Goal: Complete application form

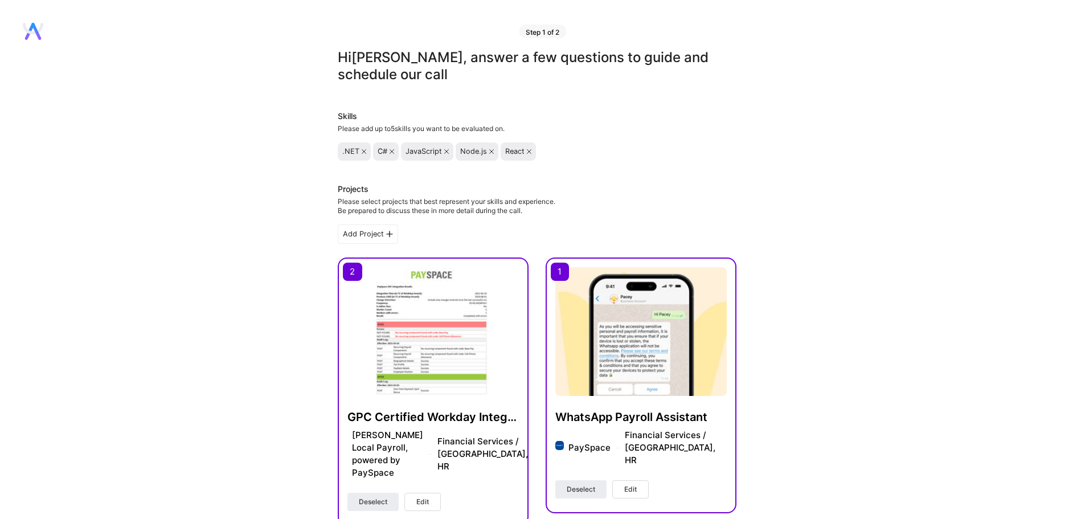
scroll to position [841, 0]
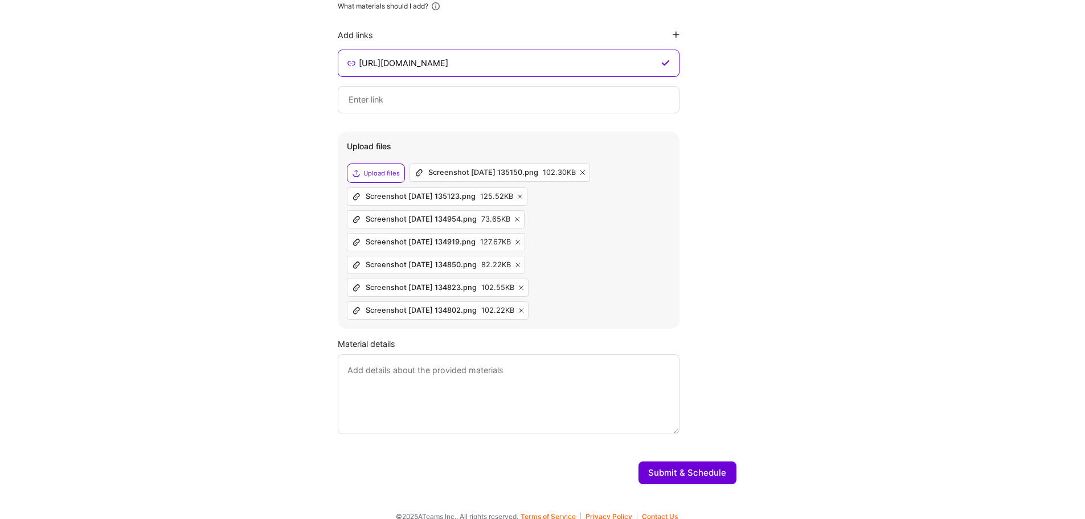
click at [420, 364] on textarea at bounding box center [509, 394] width 342 height 80
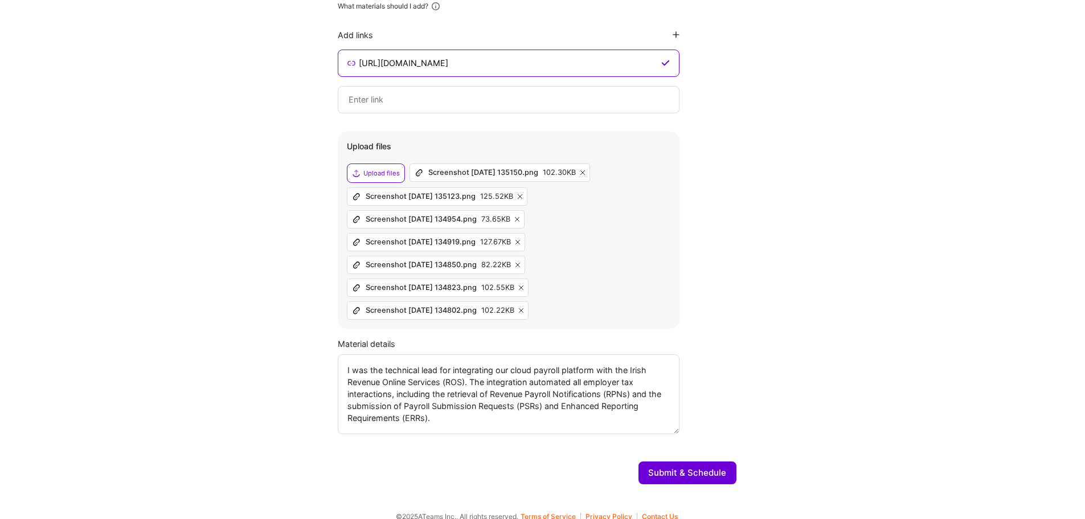
click at [478, 412] on textarea "I was the technical lead for integrating our cloud payroll platform with the Ir…" at bounding box center [509, 394] width 342 height 80
paste textarea "The system is built on Azure Durable Functions to orchestrate long-running proc…"
click at [393, 419] on textarea at bounding box center [509, 394] width 342 height 80
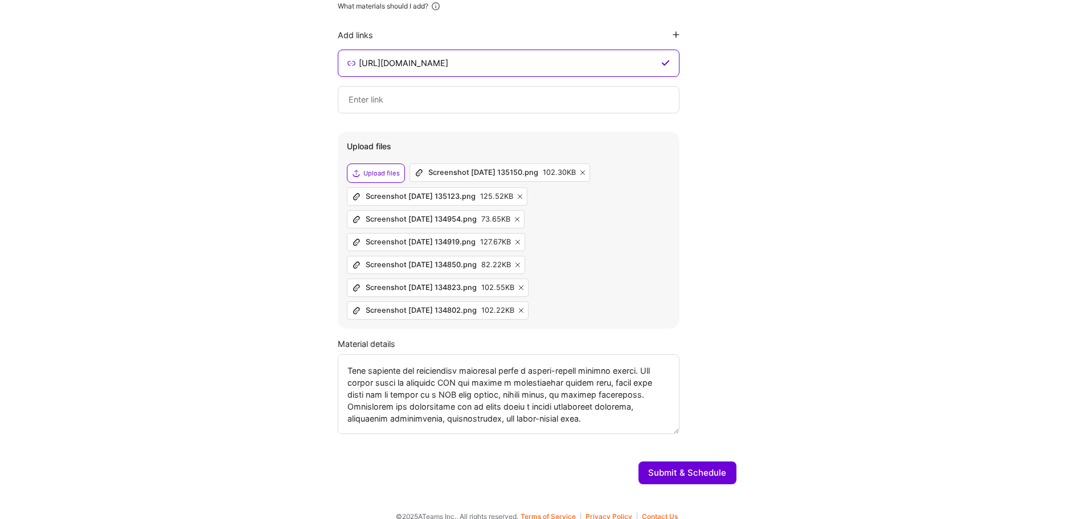
scroll to position [169, 0]
paste textarea "LOR Ipsumdolo sit Ametconsect Adipisci ELIt sed doeiusmod tem inc utlabo etd ma…"
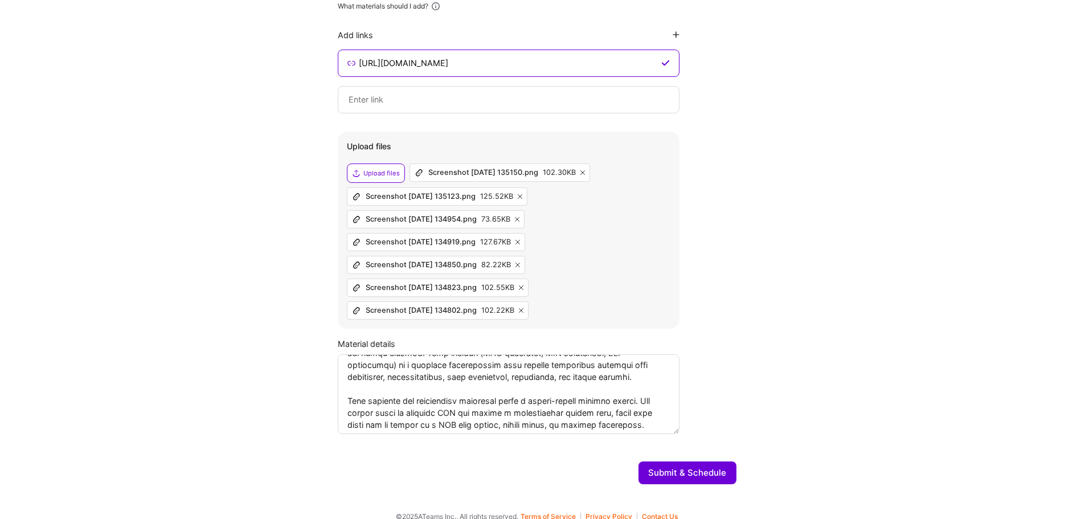
scroll to position [114, 0]
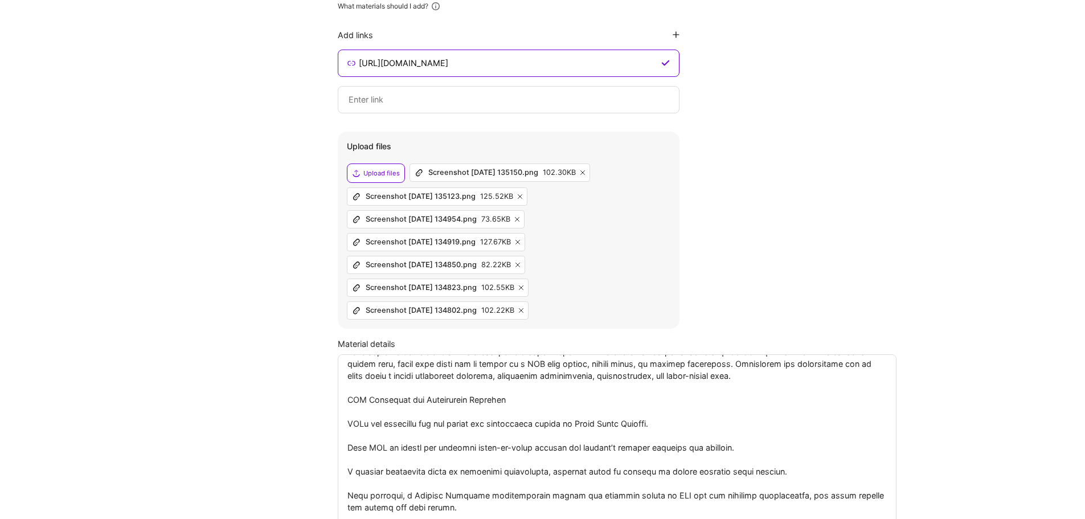
drag, startPoint x: 674, startPoint y: 418, endPoint x: 886, endPoint y: 516, distance: 233.8
click at [890, 517] on textarea at bounding box center [617, 443] width 559 height 179
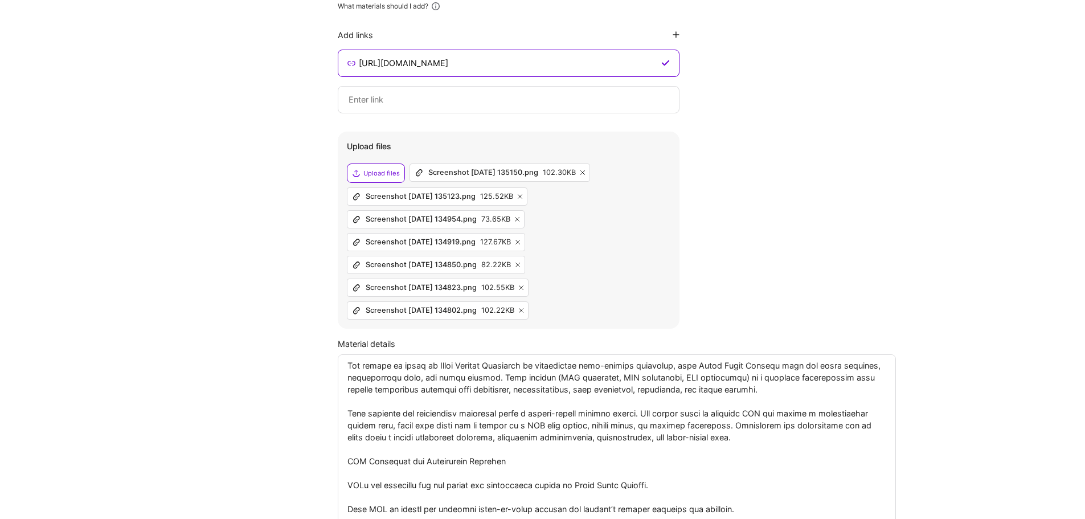
scroll to position [57, 0]
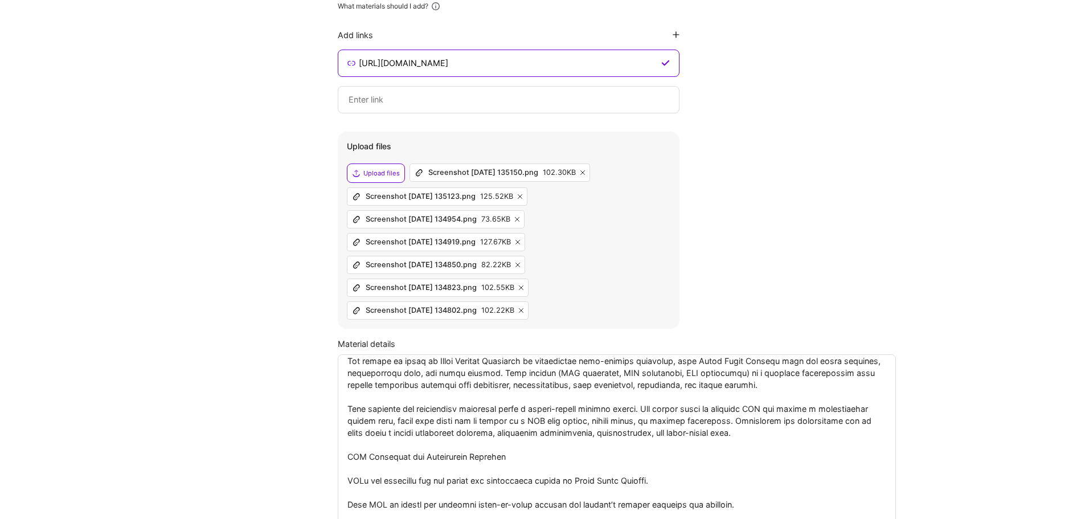
click at [469, 442] on textarea at bounding box center [617, 443] width 558 height 179
click at [508, 446] on textarea at bounding box center [617, 443] width 558 height 179
click at [401, 445] on textarea at bounding box center [617, 443] width 558 height 179
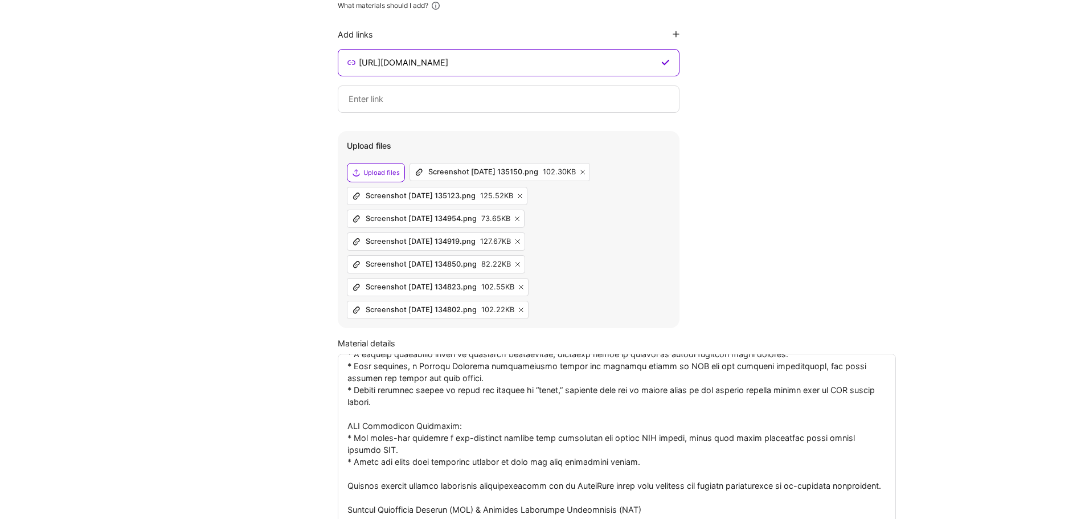
scroll to position [199, 0]
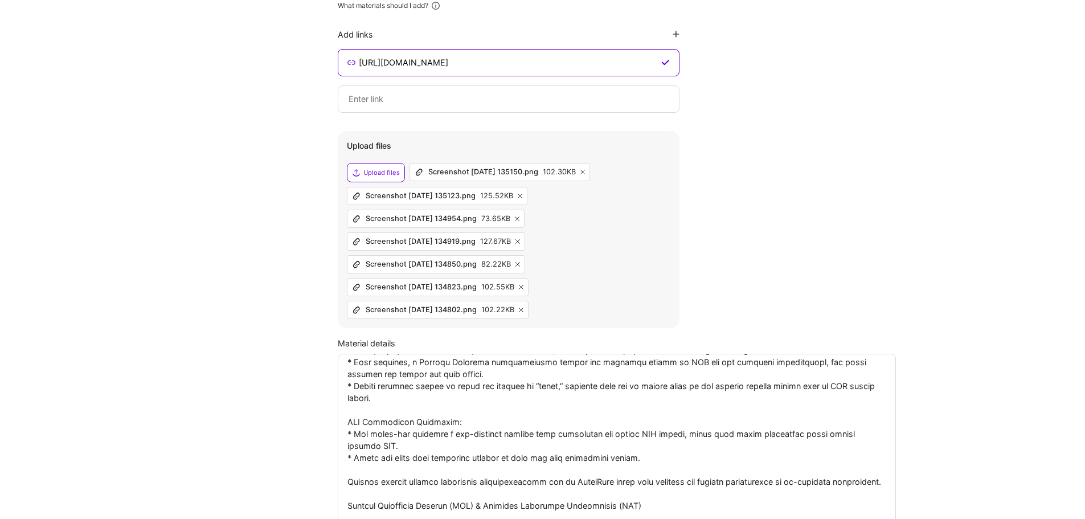
click at [453, 447] on textarea at bounding box center [617, 443] width 558 height 179
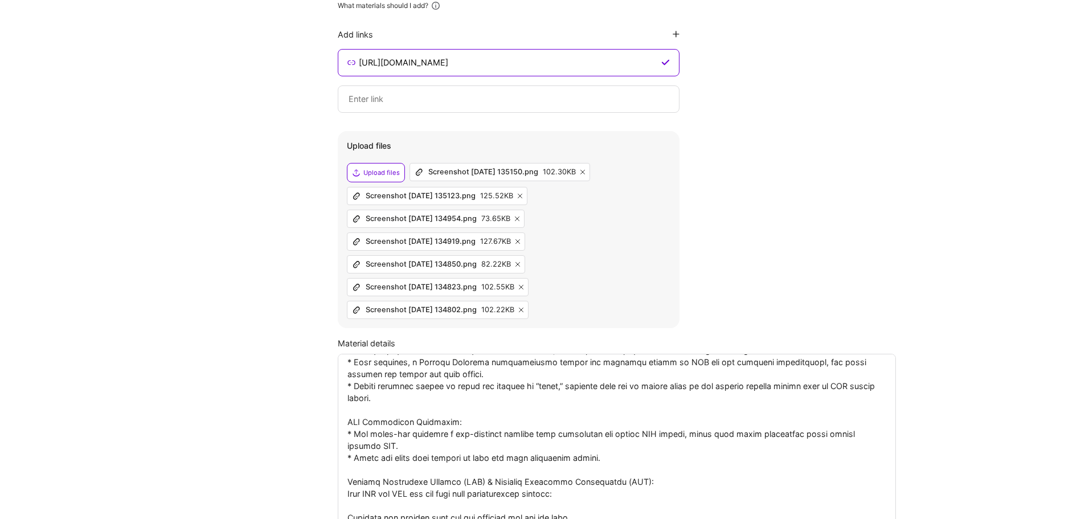
drag, startPoint x: 466, startPoint y: 410, endPoint x: 338, endPoint y: 406, distance: 127.6
click at [338, 406] on textarea at bounding box center [617, 443] width 558 height 179
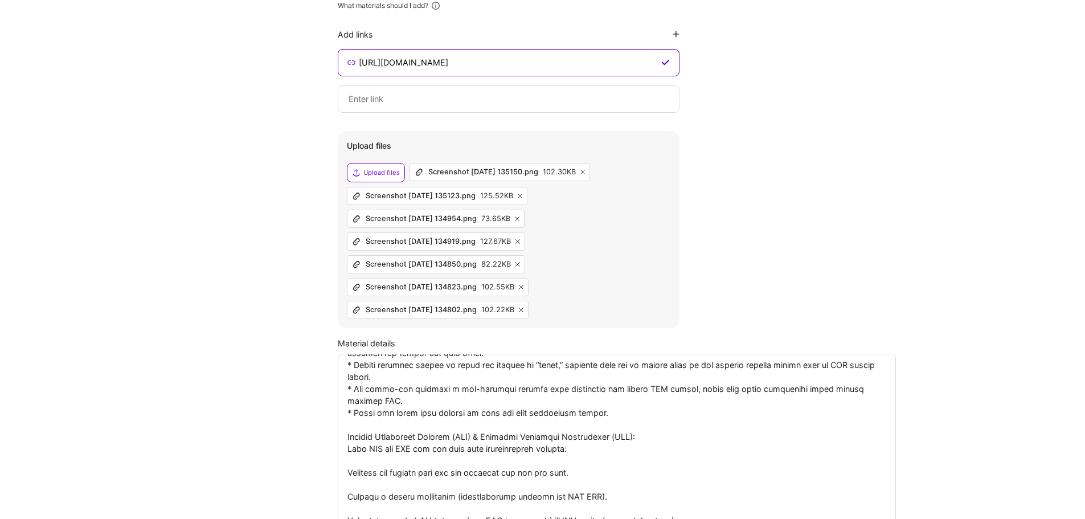
scroll to position [256, 0]
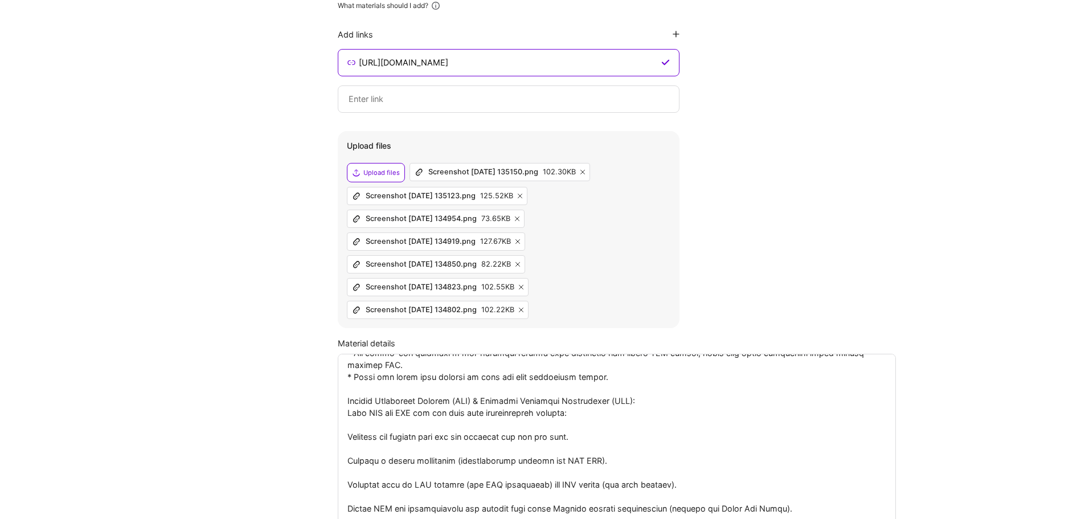
drag, startPoint x: 587, startPoint y: 401, endPoint x: 333, endPoint y: 400, distance: 253.9
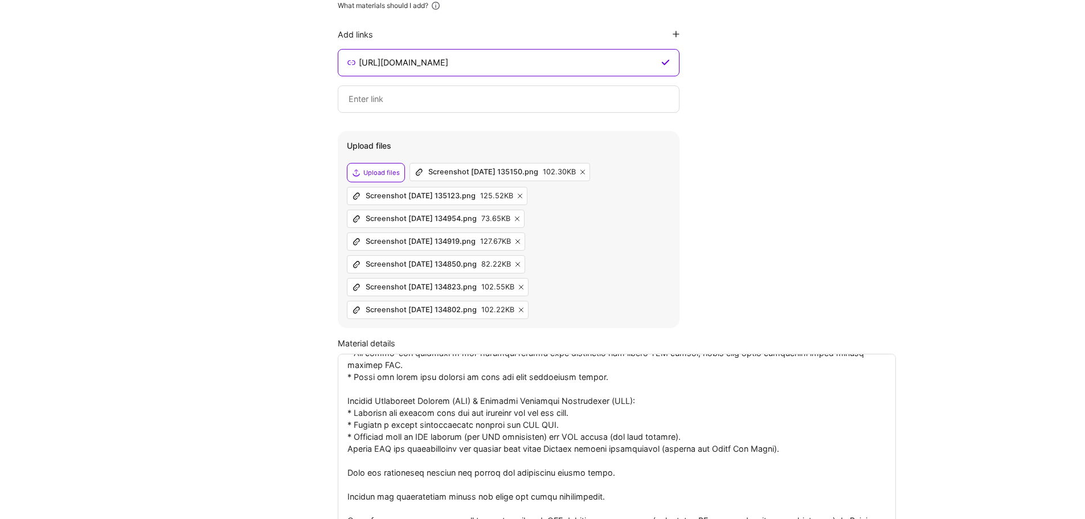
click at [349, 436] on textarea at bounding box center [617, 443] width 558 height 179
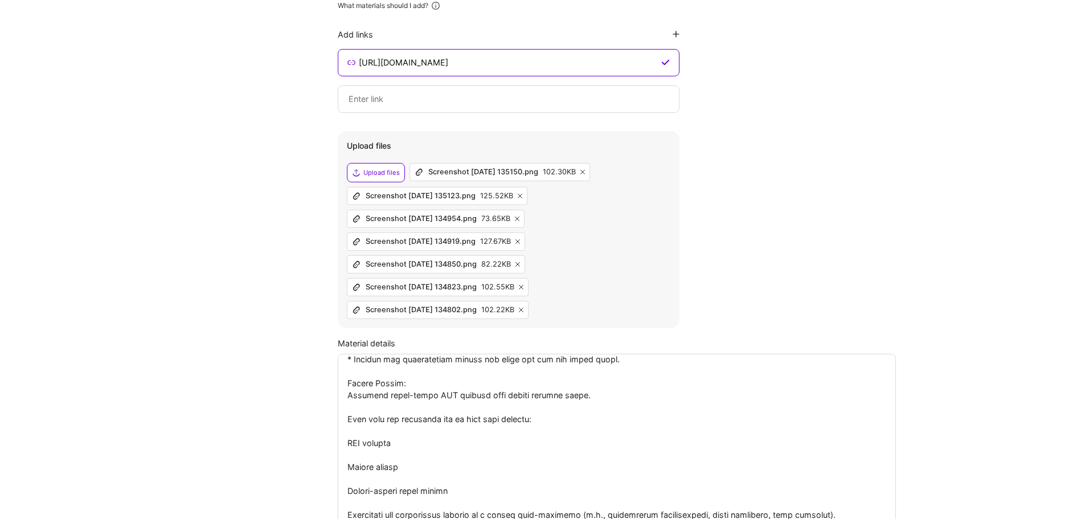
scroll to position [369, 0]
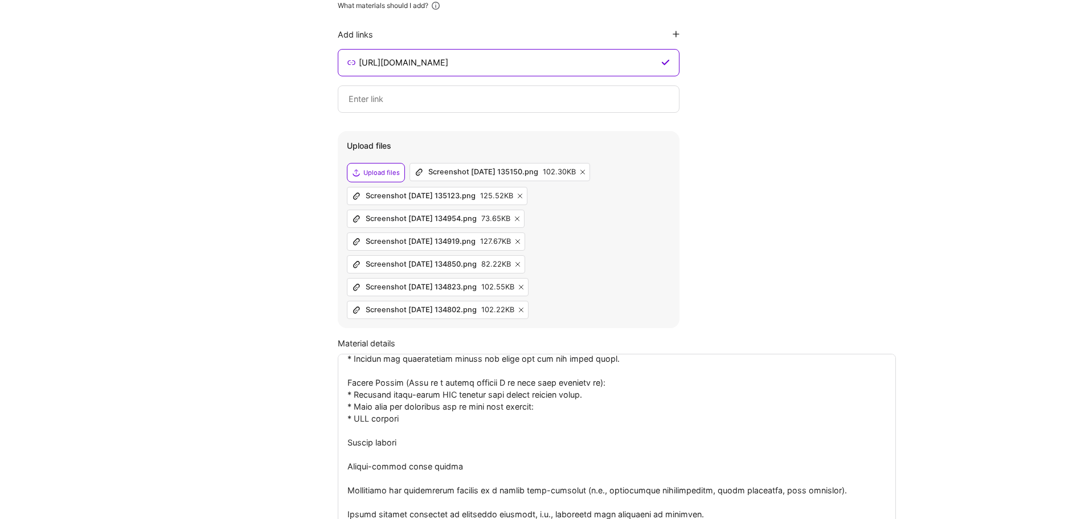
drag, startPoint x: 500, startPoint y: 396, endPoint x: 453, endPoint y: 398, distance: 47.3
click at [453, 398] on textarea at bounding box center [617, 443] width 558 height 179
click at [510, 392] on textarea at bounding box center [617, 443] width 558 height 179
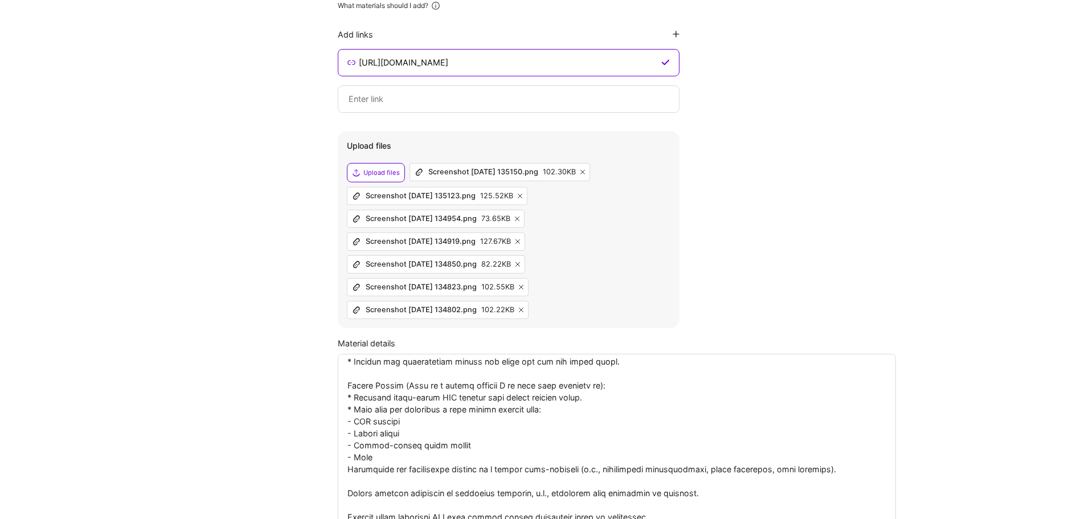
scroll to position [367, 0]
click at [473, 455] on textarea at bounding box center [617, 443] width 558 height 179
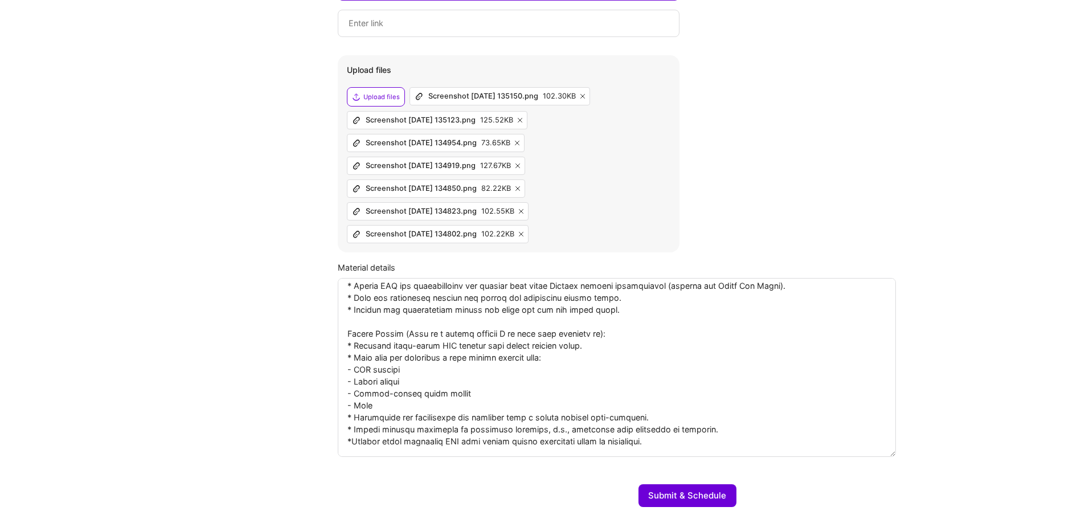
scroll to position [940, 0]
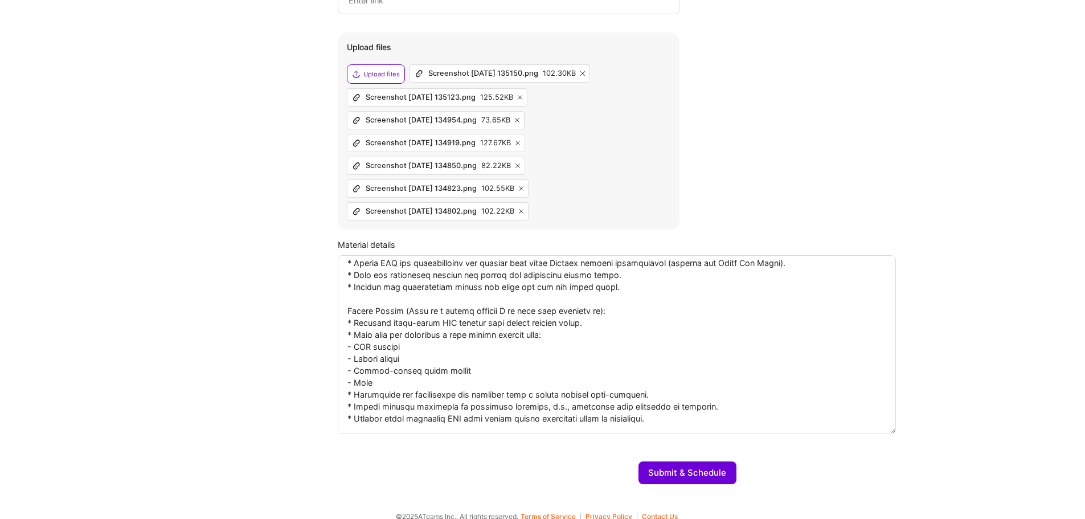
click at [516, 377] on textarea at bounding box center [617, 344] width 558 height 179
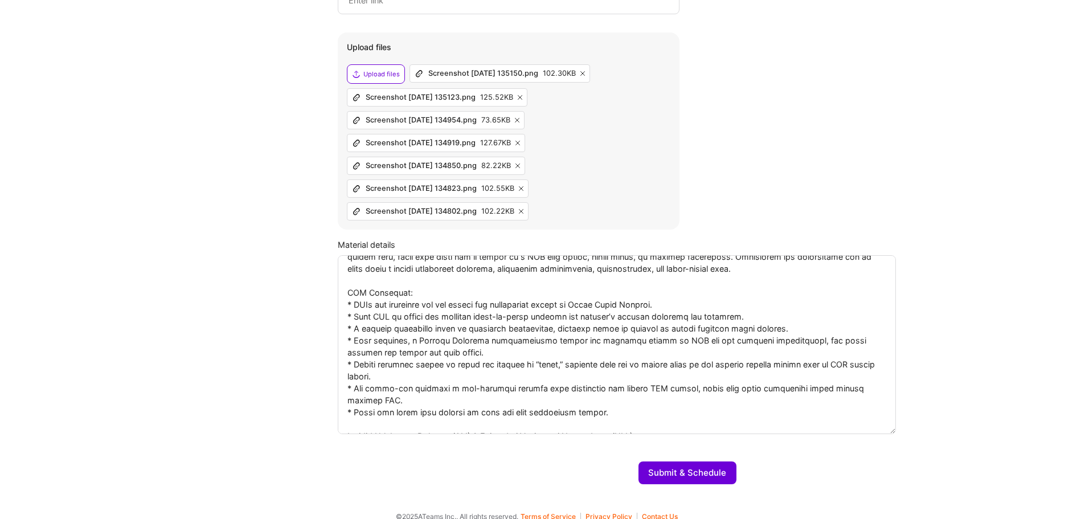
scroll to position [0, 0]
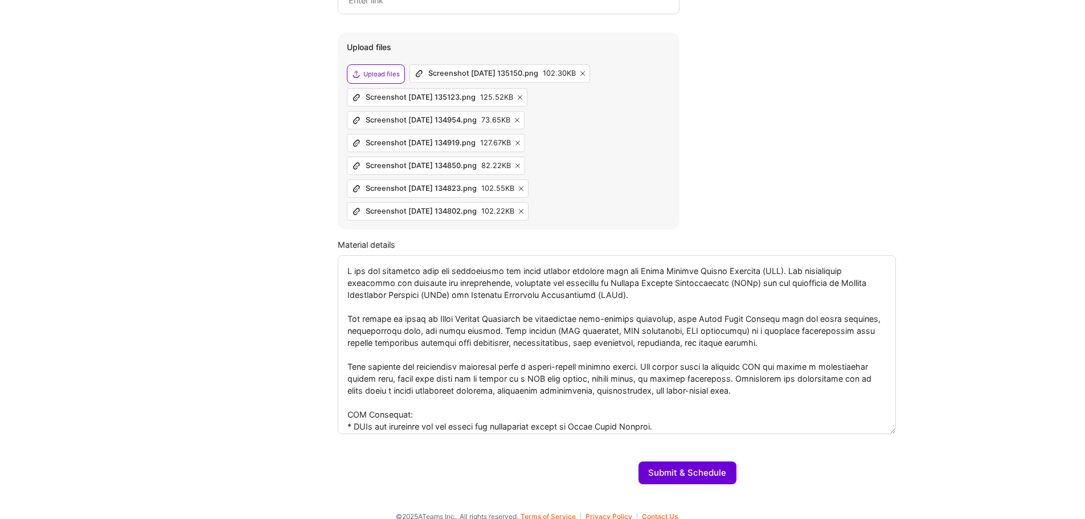
type textarea "I was the technical lead for integrating our cloud payroll platform with the Ir…"
click at [374, 64] on div "Upload files" at bounding box center [376, 73] width 58 height 19
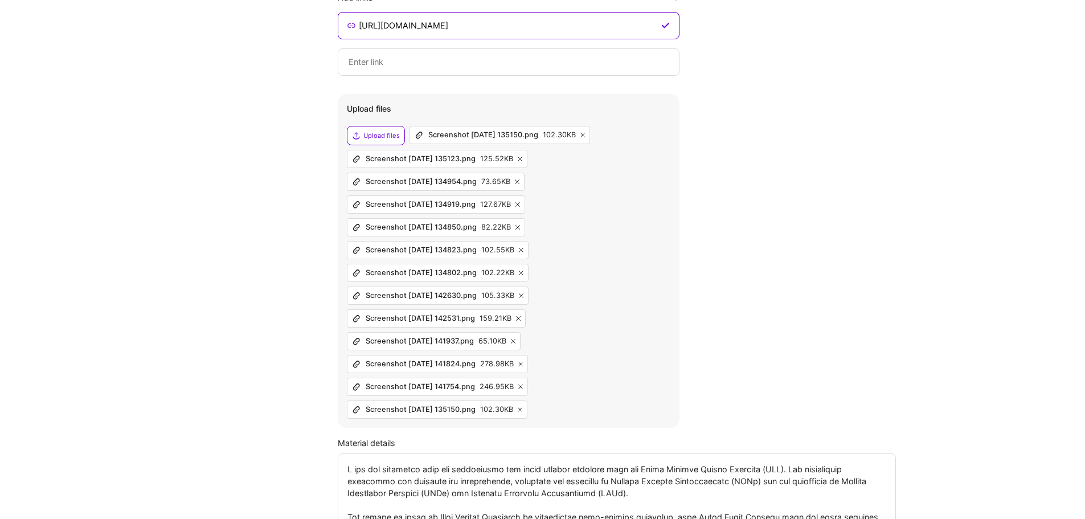
scroll to position [1077, 0]
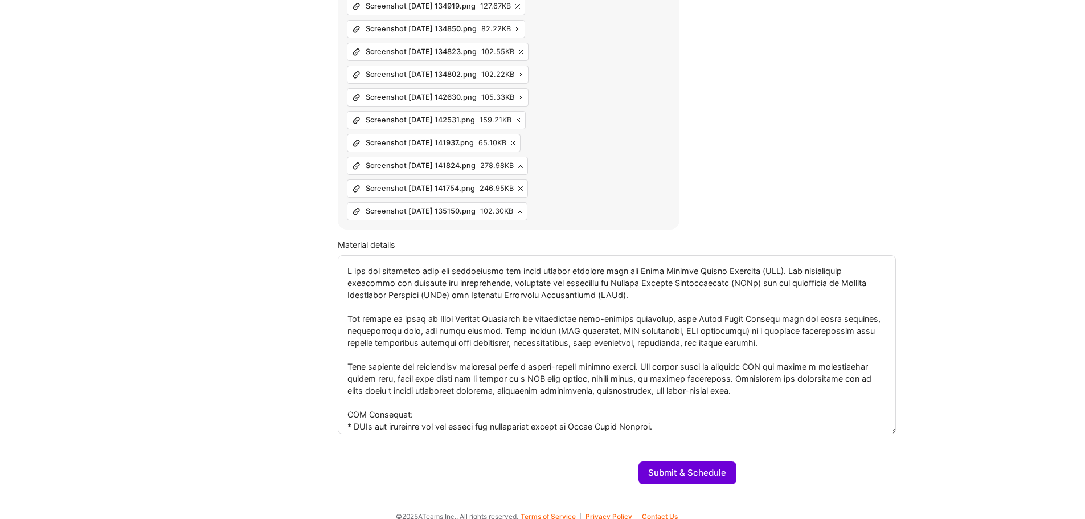
click at [686, 463] on button "Submit & Schedule" at bounding box center [687, 472] width 98 height 23
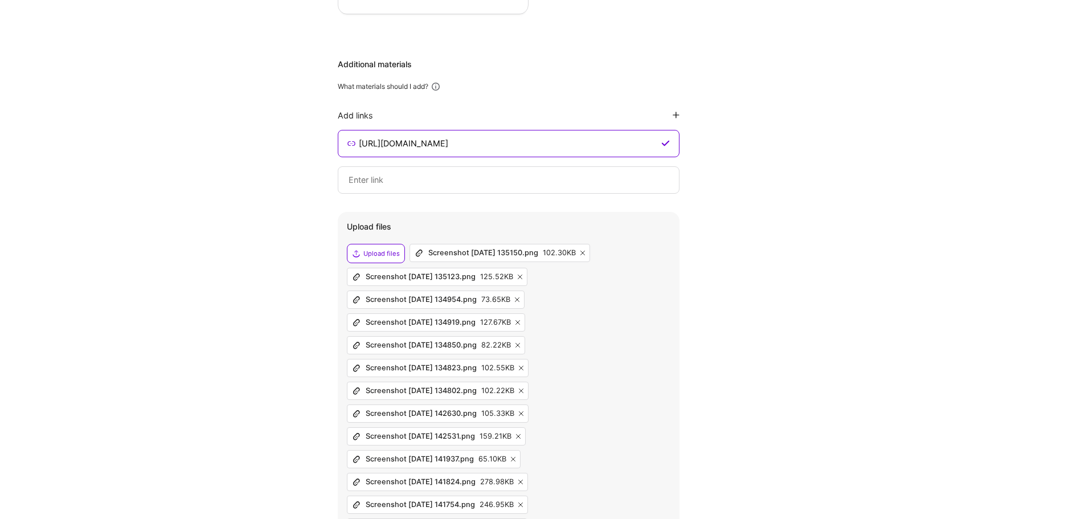
scroll to position [735, 0]
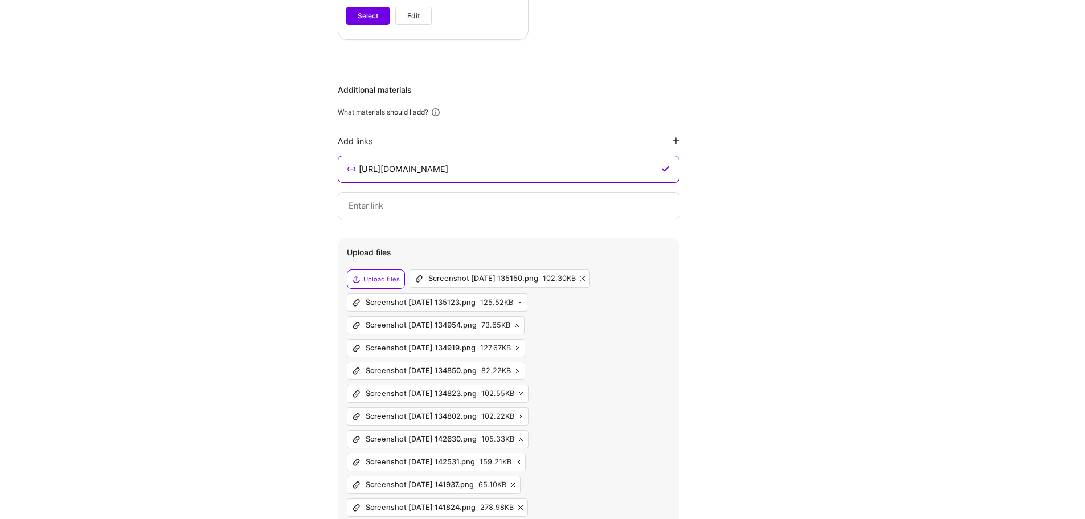
click at [652, 199] on input at bounding box center [508, 206] width 322 height 14
click at [646, 199] on input at bounding box center [508, 206] width 322 height 14
drag, startPoint x: 579, startPoint y: 158, endPoint x: 250, endPoint y: 155, distance: 329.1
click at [250, 155] on div "Hi [PERSON_NAME] , answer a few questions to guide and schedule our call Skills…" at bounding box center [536, 74] width 1073 height 1521
click at [565, 162] on input "[URL][DOMAIN_NAME]" at bounding box center [508, 169] width 301 height 14
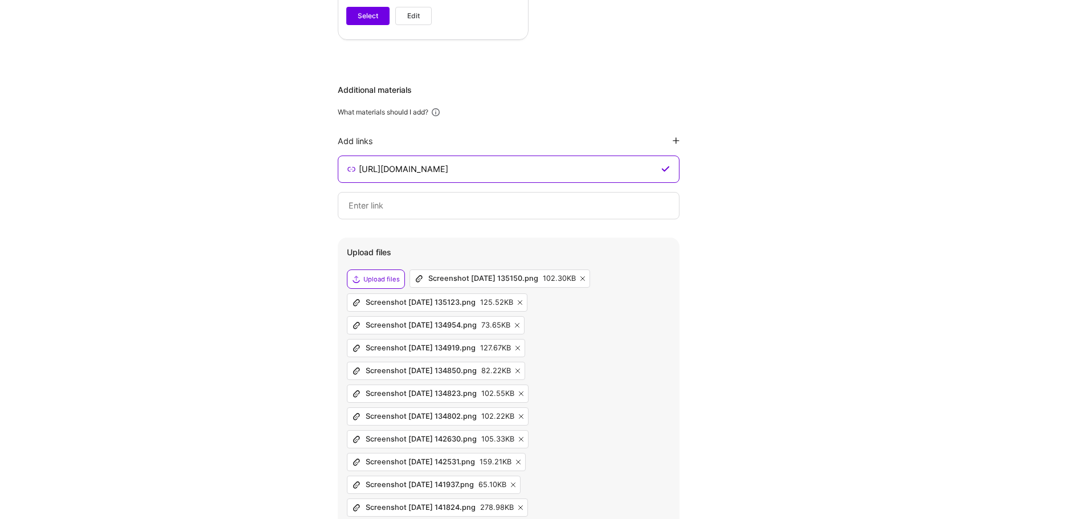
drag, startPoint x: 573, startPoint y: 153, endPoint x: 262, endPoint y: 142, distance: 311.1
click at [262, 142] on div "Hi [PERSON_NAME] , answer a few questions to guide and schedule our call Skills…" at bounding box center [536, 74] width 1073 height 1521
click at [412, 199] on input at bounding box center [508, 206] width 322 height 14
paste input "[URL][DOMAIN_NAME]"
type input "[URL][DOMAIN_NAME]"
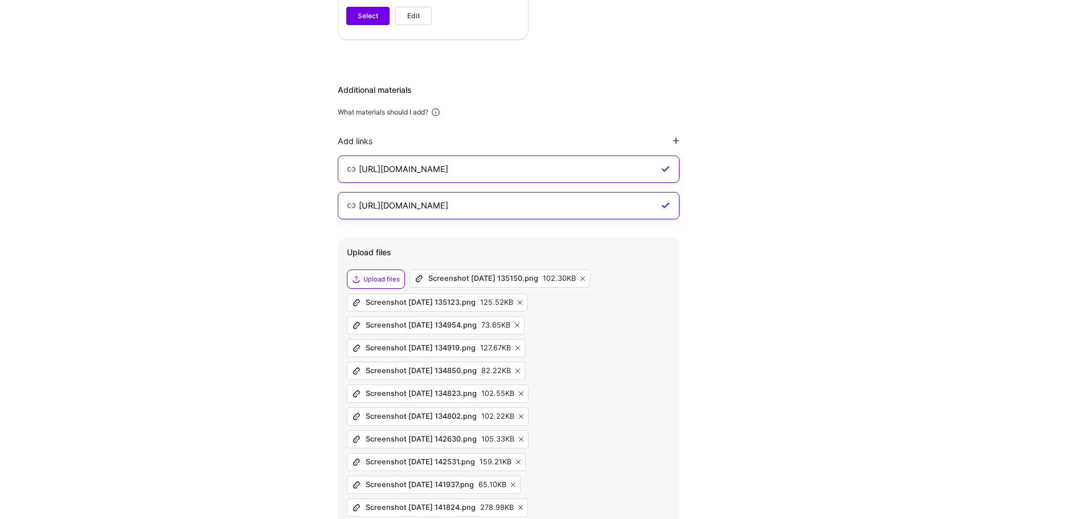
click at [769, 230] on div "Hi [PERSON_NAME] , answer a few questions to guide and schedule our call Skills…" at bounding box center [536, 74] width 1073 height 1521
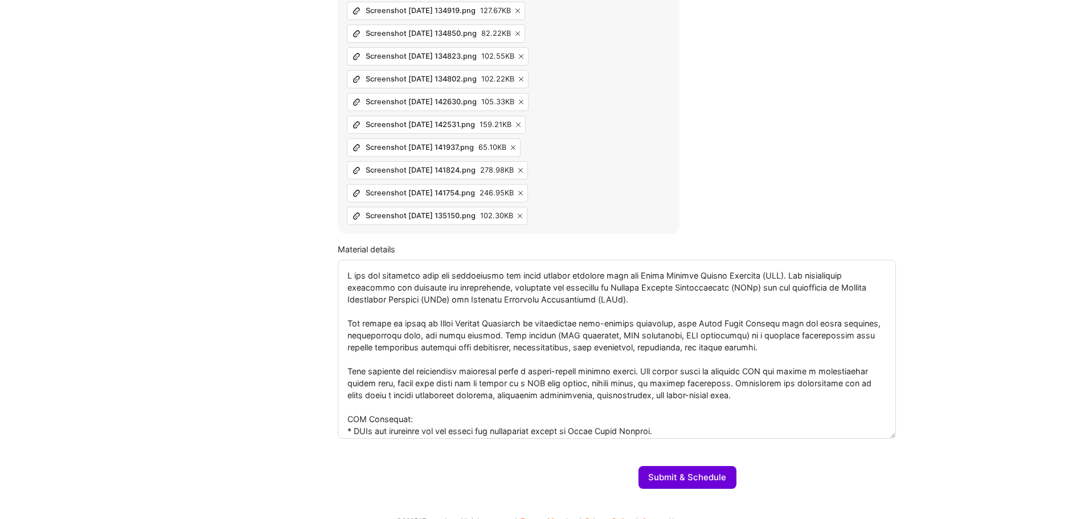
scroll to position [1077, 0]
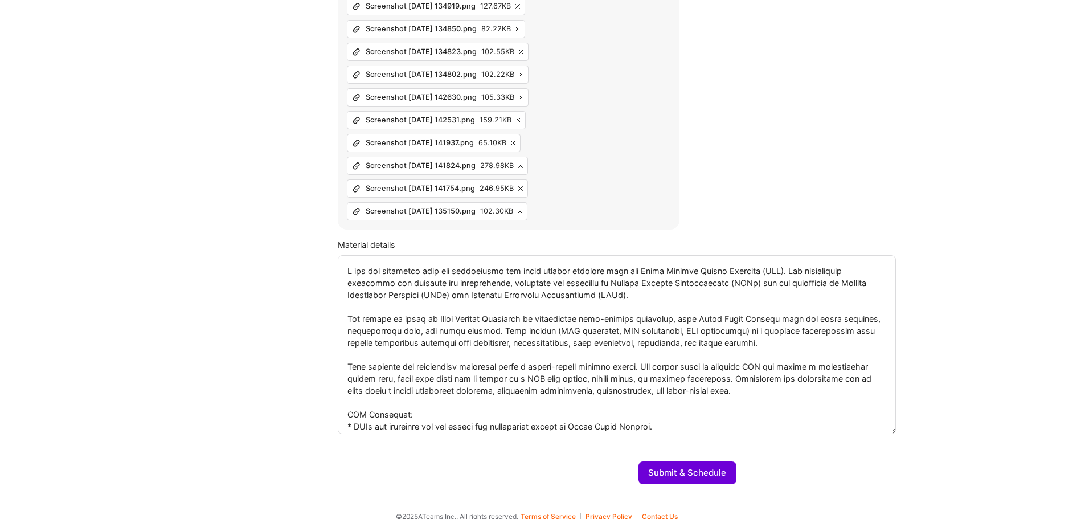
click at [675, 461] on button "Submit & Schedule" at bounding box center [687, 472] width 98 height 23
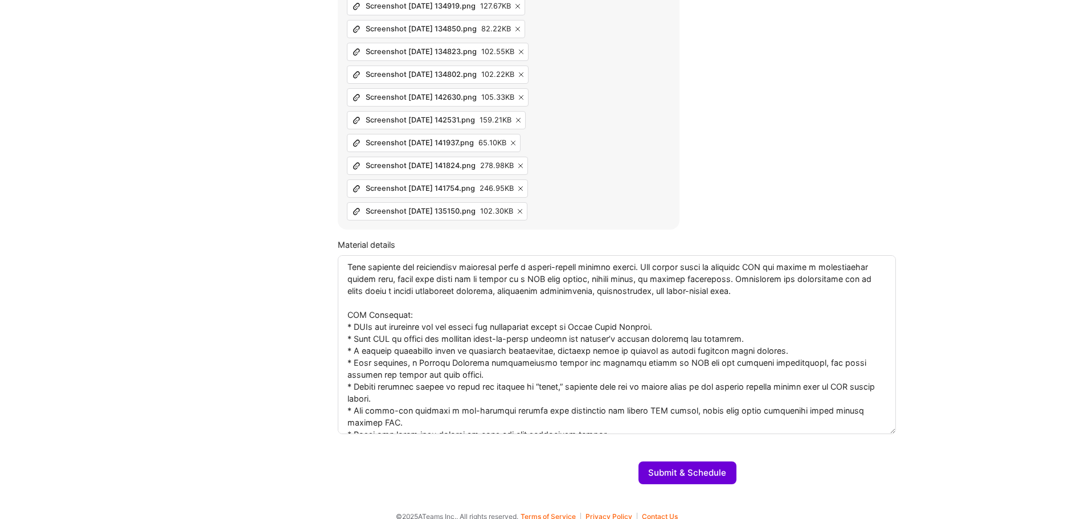
scroll to position [114, 0]
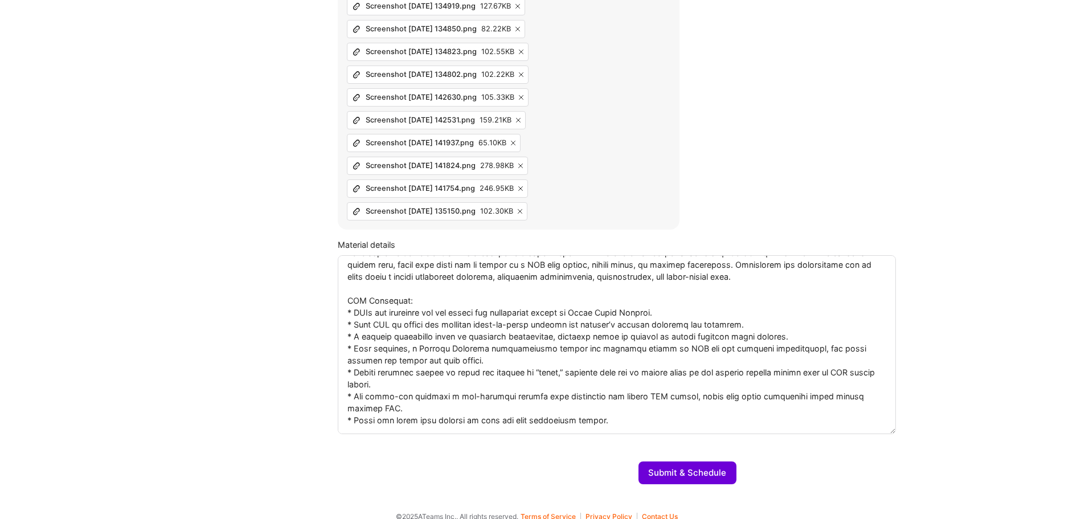
click at [1003, 476] on span "Unexpected field" at bounding box center [1014, 481] width 69 height 12
click at [993, 481] on span "Unexpected field" at bounding box center [1014, 481] width 69 height 12
click at [633, 377] on textarea at bounding box center [617, 344] width 558 height 179
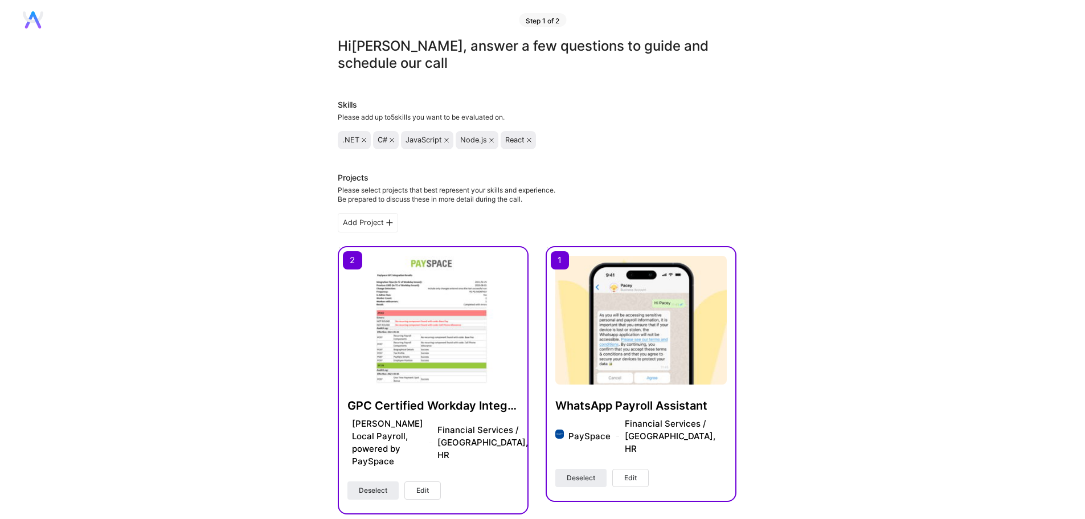
scroll to position [0, 0]
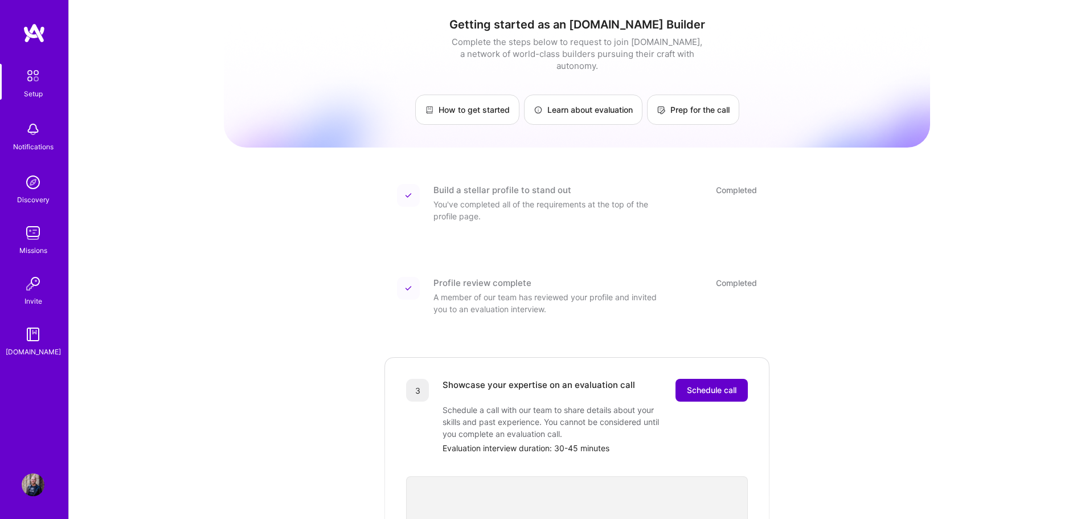
click at [689, 384] on span "Schedule call" at bounding box center [712, 389] width 50 height 11
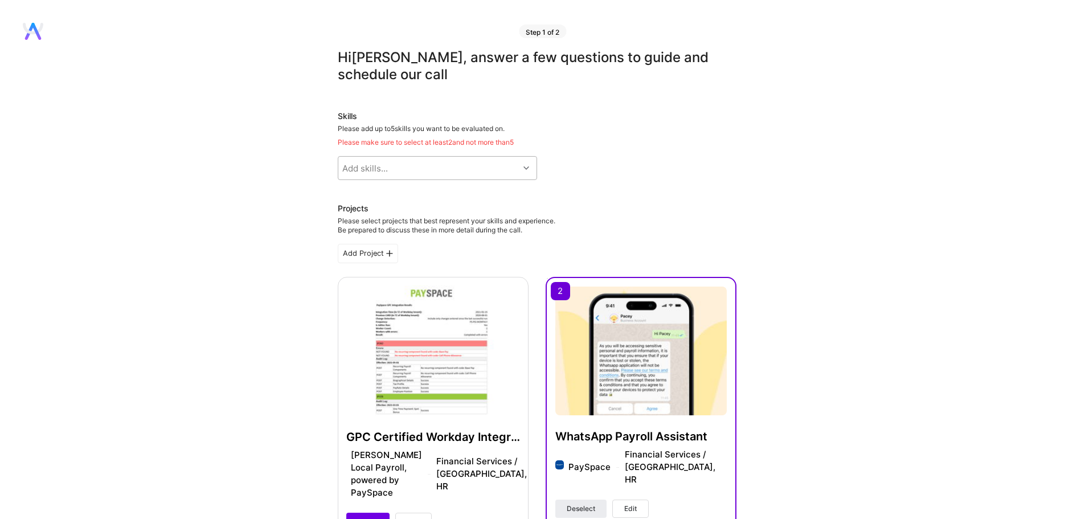
click at [479, 174] on div "Add skills..." at bounding box center [428, 168] width 180 height 23
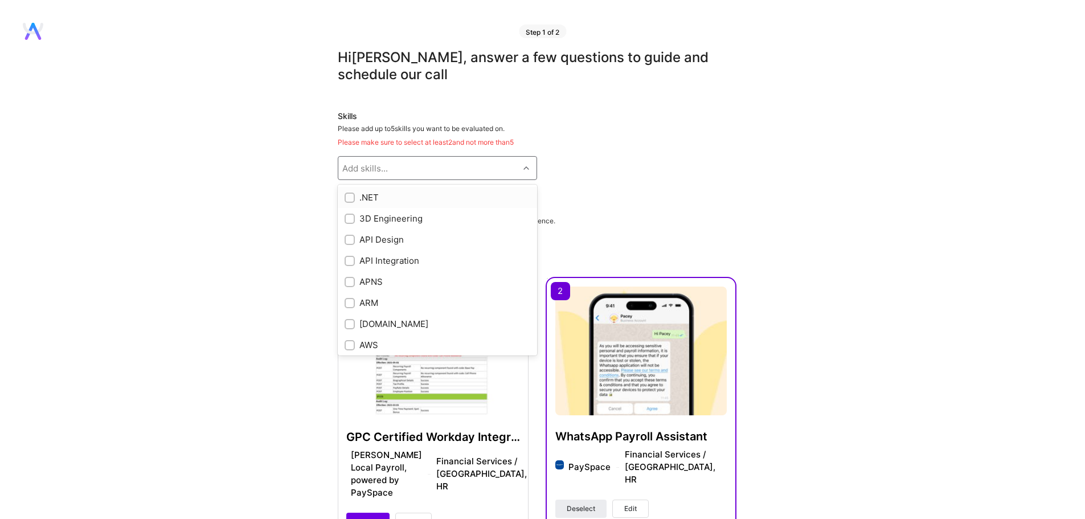
click at [378, 197] on div ".NET" at bounding box center [437, 197] width 186 height 12
checkbox input "true"
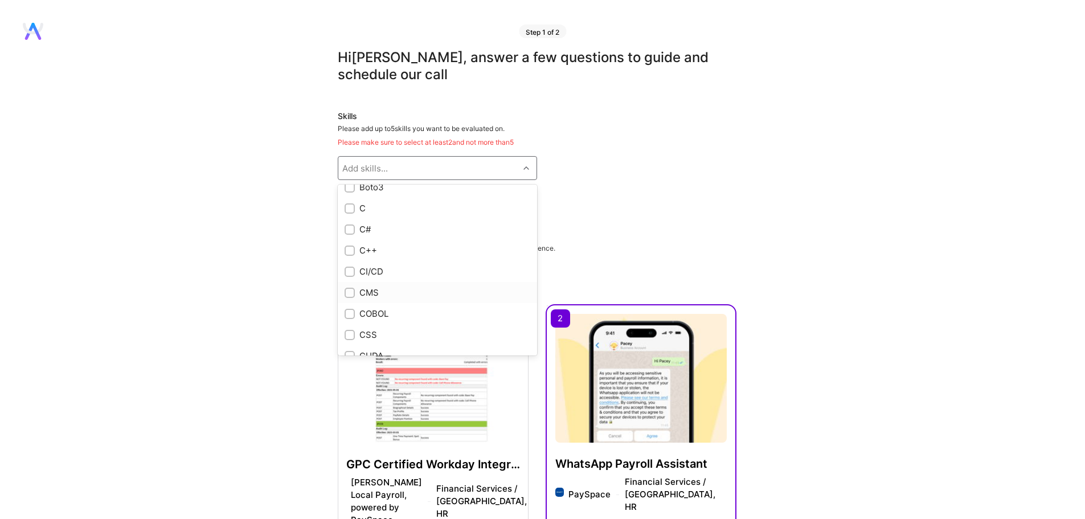
scroll to position [1025, 0]
click at [376, 244] on div "C#" at bounding box center [437, 247] width 186 height 12
checkbox input "true"
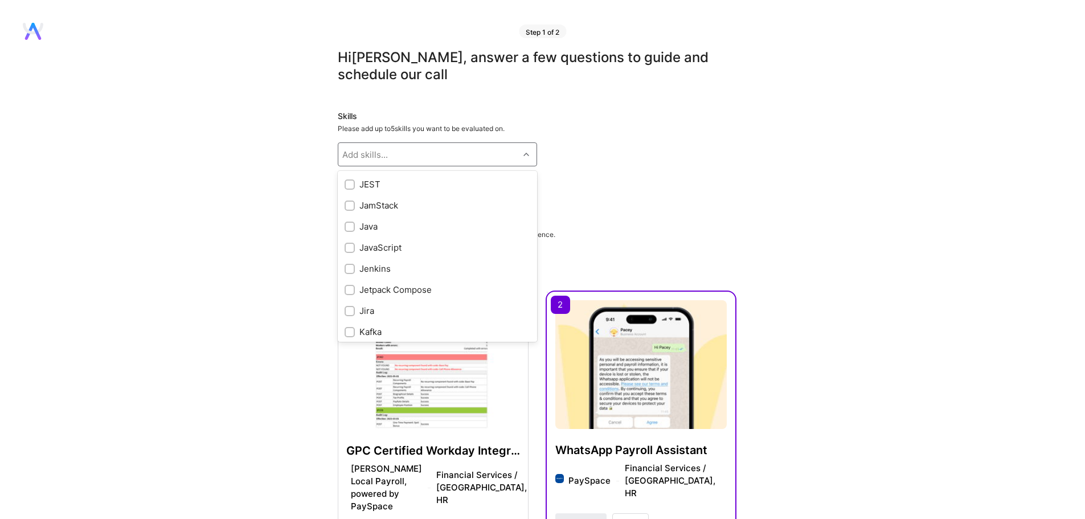
scroll to position [3245, 0]
click at [379, 247] on div "JavaScript" at bounding box center [437, 246] width 186 height 12
checkbox input "true"
click at [381, 244] on div "React" at bounding box center [437, 238] width 186 height 12
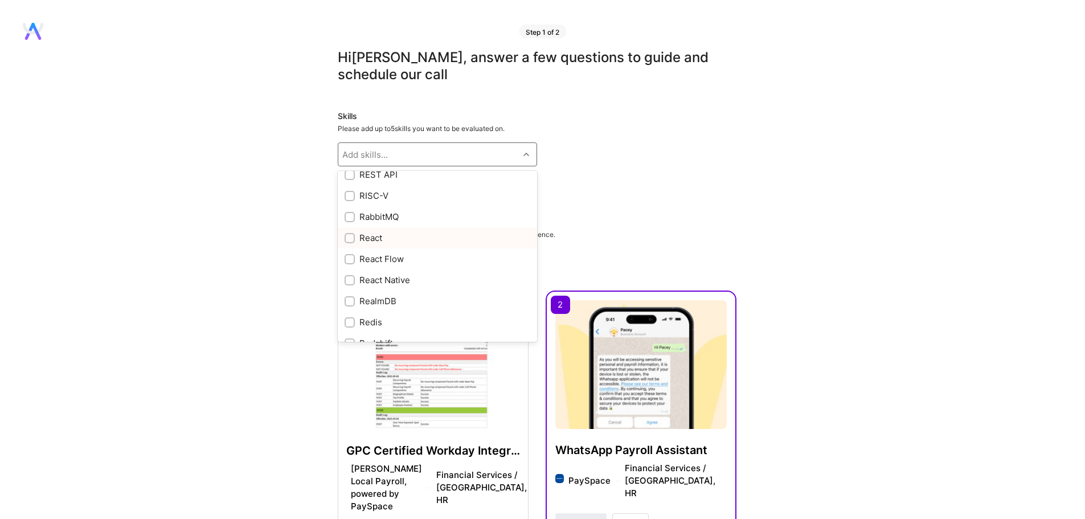
checkbox input "true"
click at [393, 273] on div "Node.js" at bounding box center [437, 276] width 186 height 12
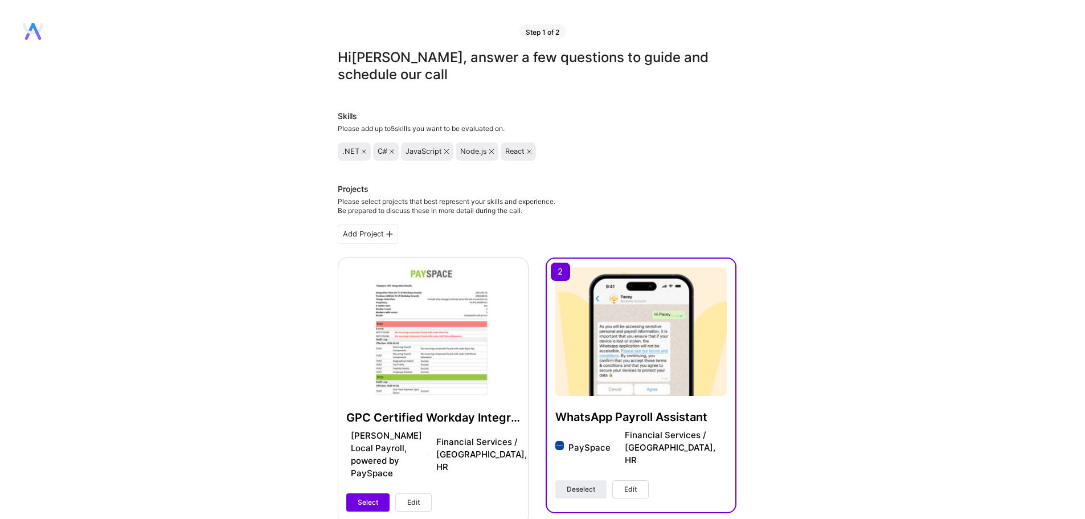
click at [702, 148] on div ".NET C# JavaScript Node.js React" at bounding box center [537, 151] width 399 height 18
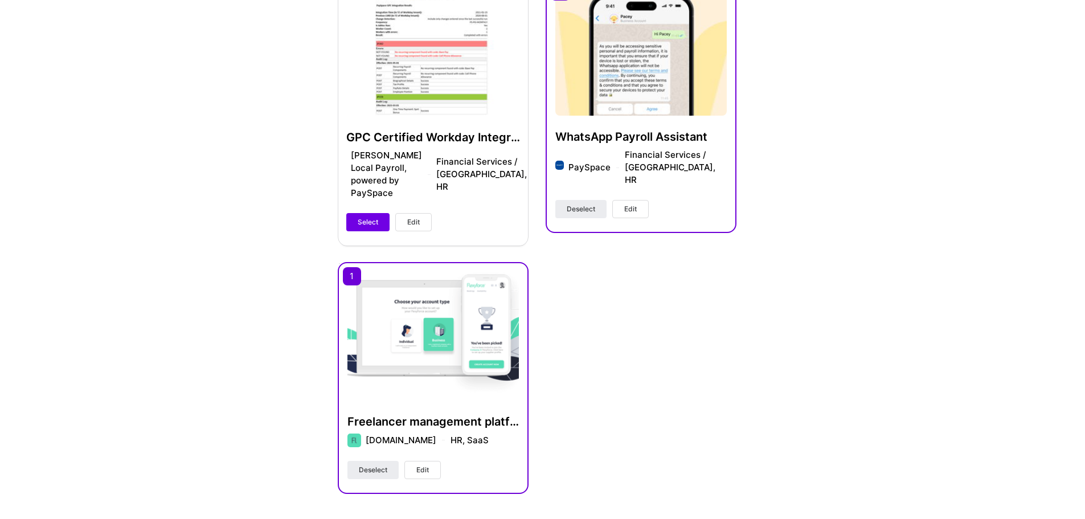
scroll to position [285, 0]
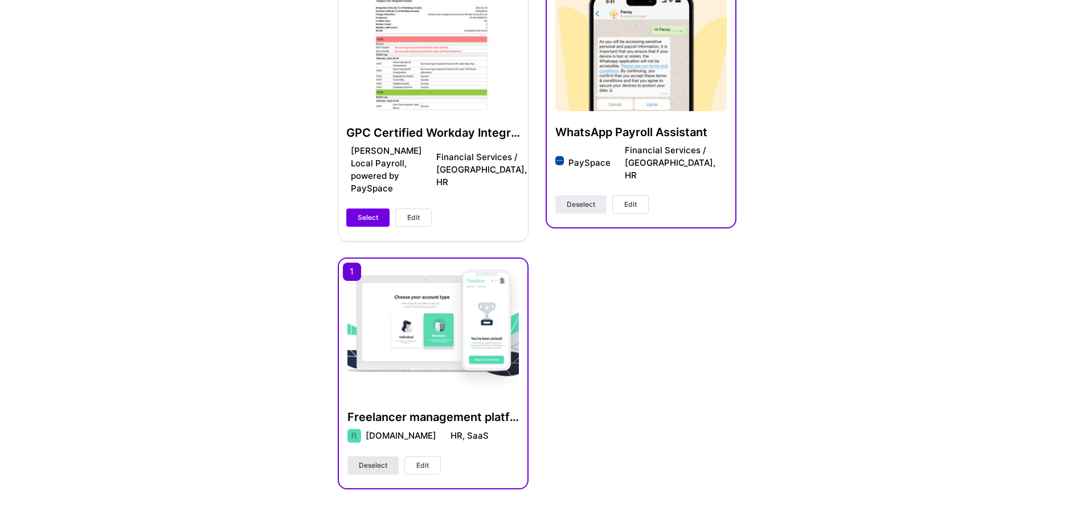
click at [375, 460] on span "Deselect" at bounding box center [373, 465] width 28 height 10
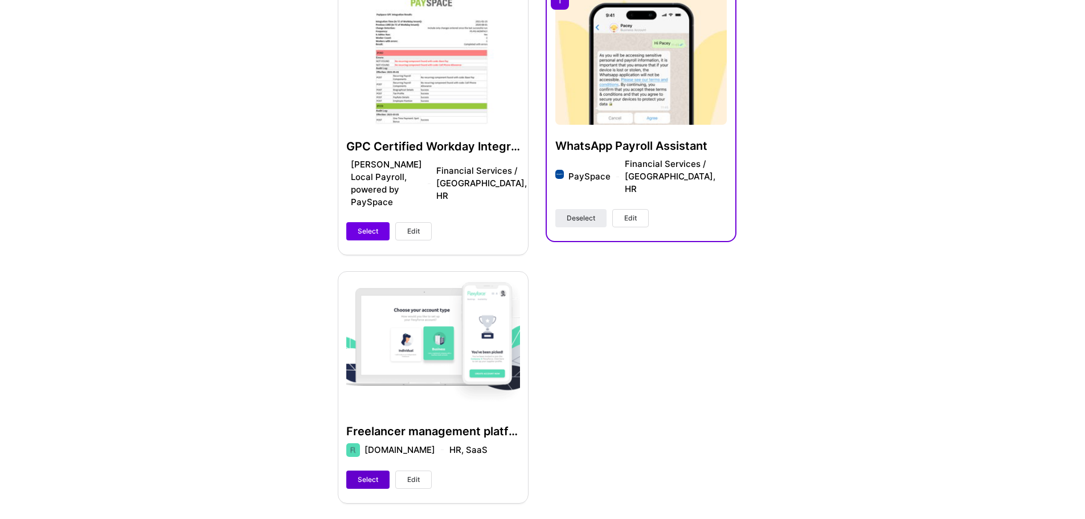
scroll to position [298, 0]
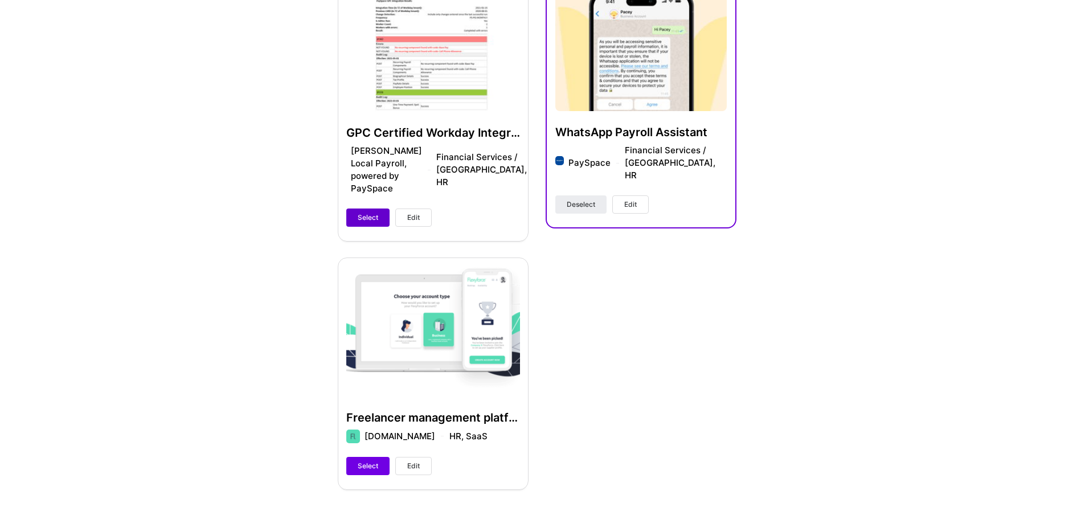
click at [359, 212] on span "Select" at bounding box center [368, 217] width 20 height 10
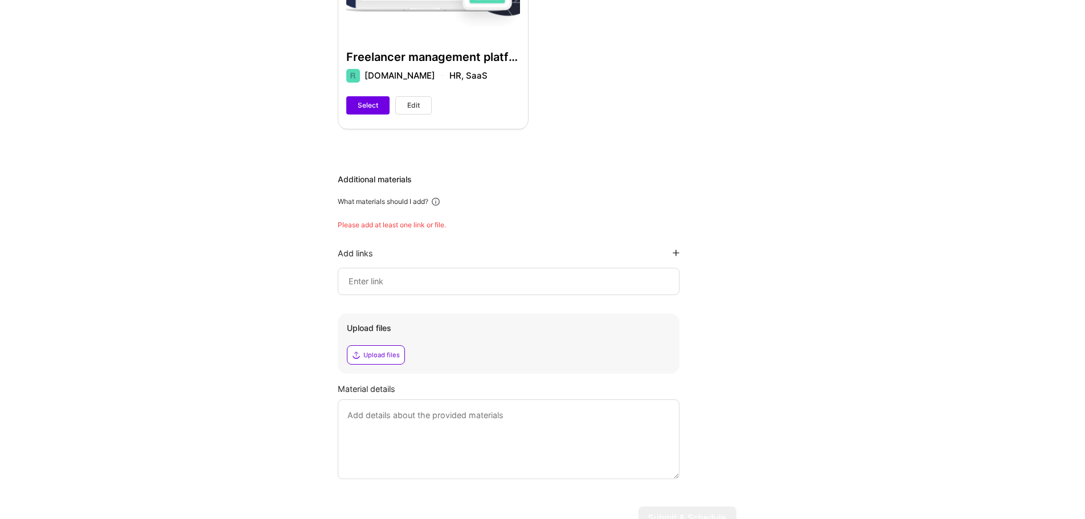
scroll to position [684, 0]
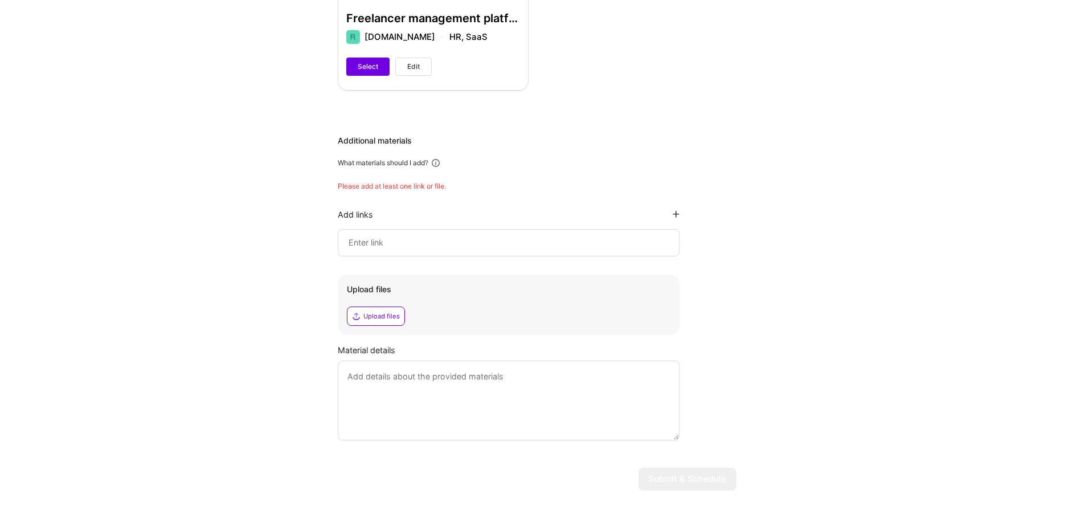
click at [389, 311] on div "Upload files" at bounding box center [381, 315] width 36 height 9
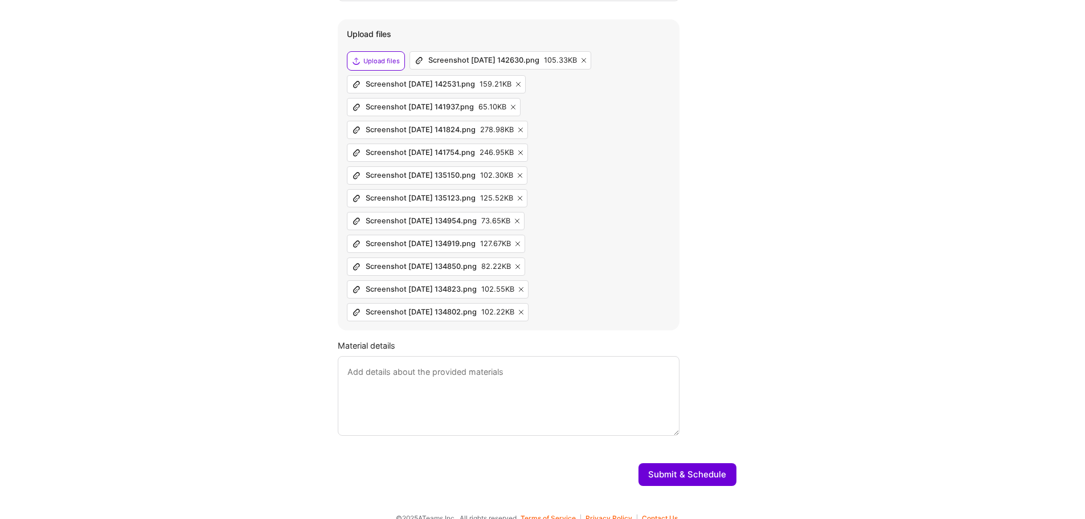
scroll to position [918, 0]
click at [372, 374] on textarea at bounding box center [509, 394] width 342 height 80
paste textarea "I was the technical lead for integrating our cloud payroll platform with the Ir…"
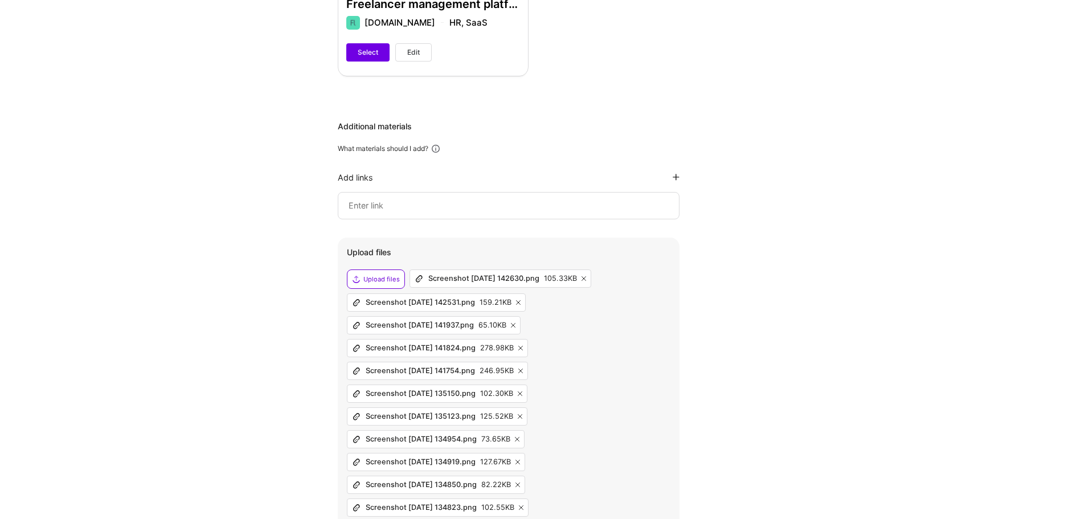
scroll to position [691, 0]
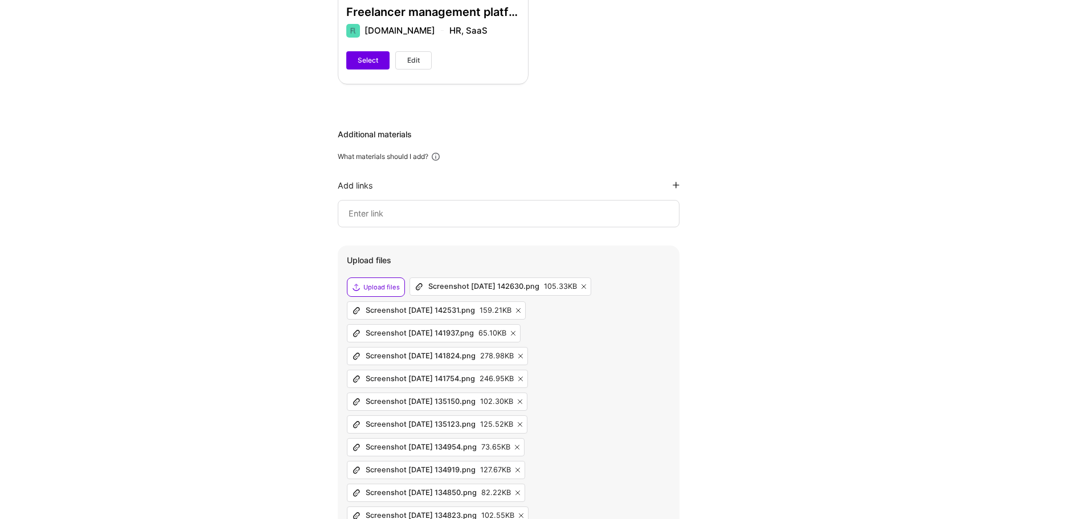
type textarea "I was the technical lead for integrating our cloud payroll platform with the Ir…"
click at [393, 207] on input at bounding box center [508, 214] width 322 height 14
paste input "[URL][DOMAIN_NAME]"
type input "[URL][DOMAIN_NAME]"
click at [754, 283] on div "Hi Murray , answer a few questions to guide and schedule our call Skills Please…" at bounding box center [536, 39] width 1073 height 1362
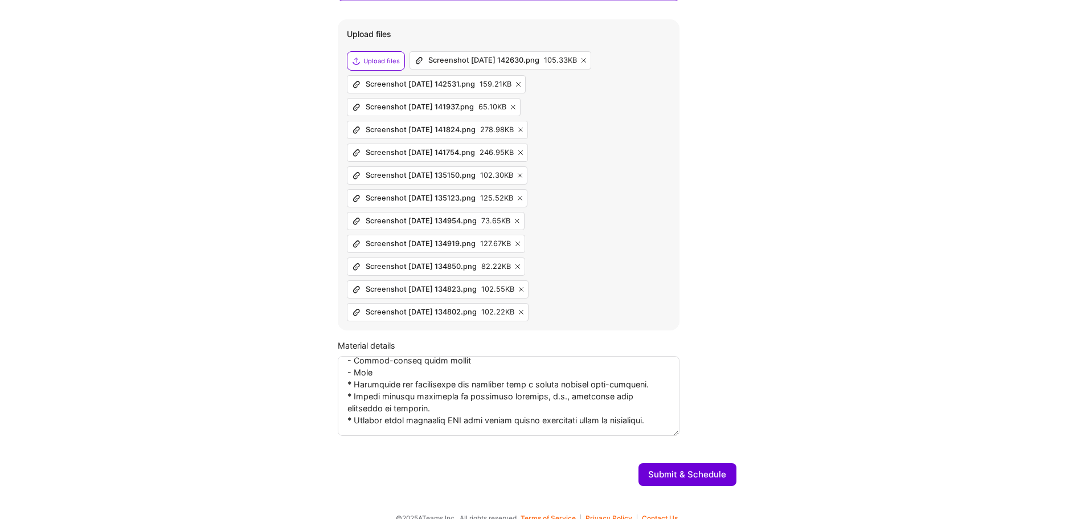
scroll to position [918, 0]
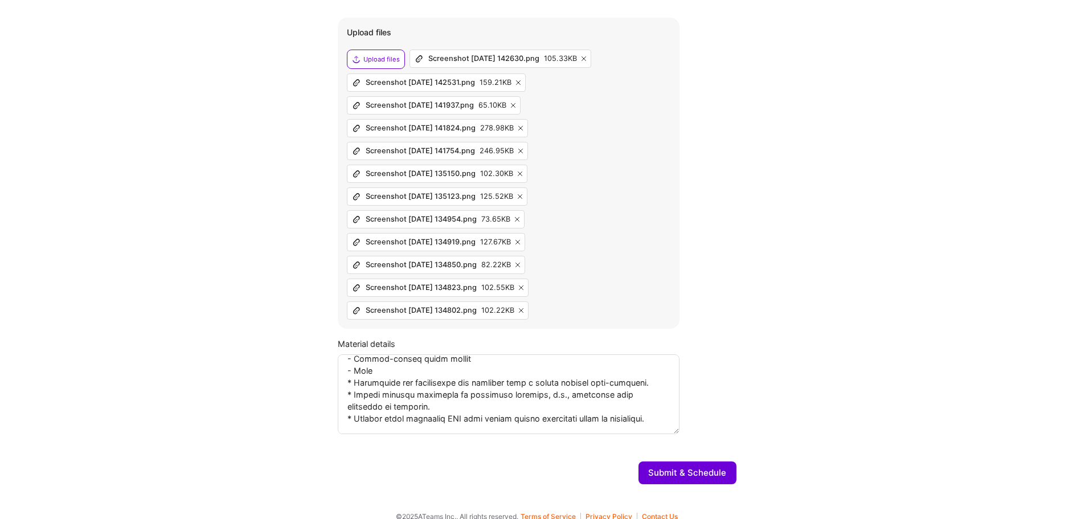
click at [706, 461] on button "Submit & Schedule" at bounding box center [687, 472] width 98 height 23
click at [972, 480] on img at bounding box center [970, 481] width 7 height 7
click at [989, 473] on div "Unexpected field" at bounding box center [1008, 481] width 108 height 29
click at [687, 461] on button "Submit & Schedule" at bounding box center [687, 472] width 98 height 23
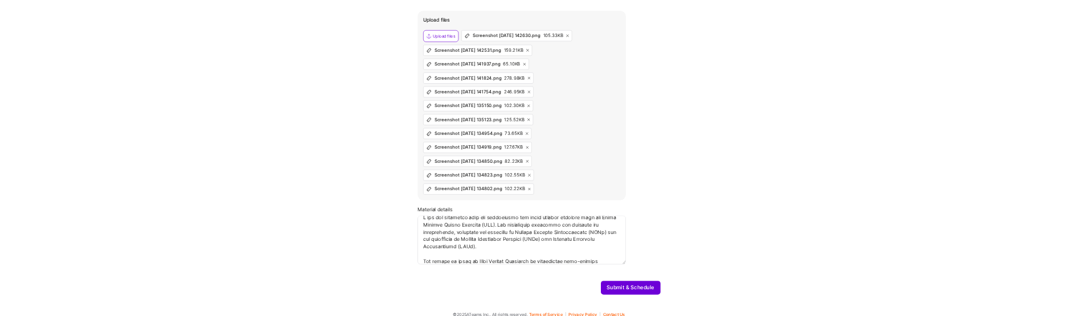
scroll to position [0, 0]
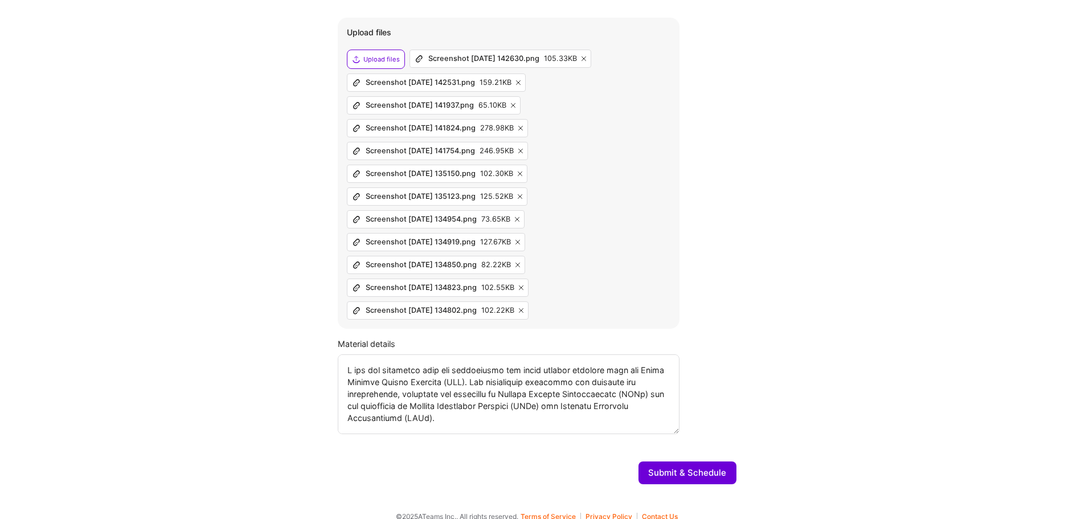
click at [688, 462] on button "Submit & Schedule" at bounding box center [687, 472] width 98 height 23
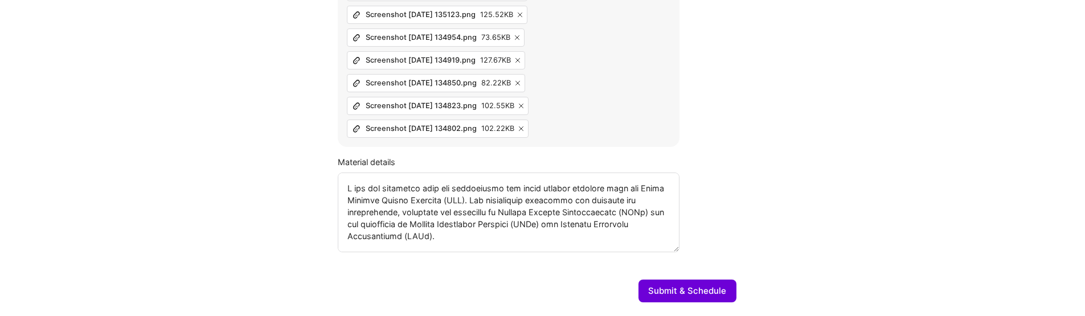
scroll to position [1121, 0]
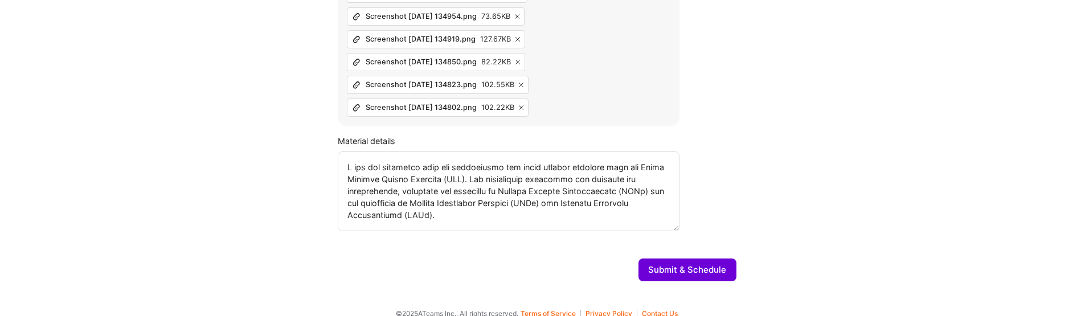
click at [662, 264] on button "Submit & Schedule" at bounding box center [687, 269] width 98 height 23
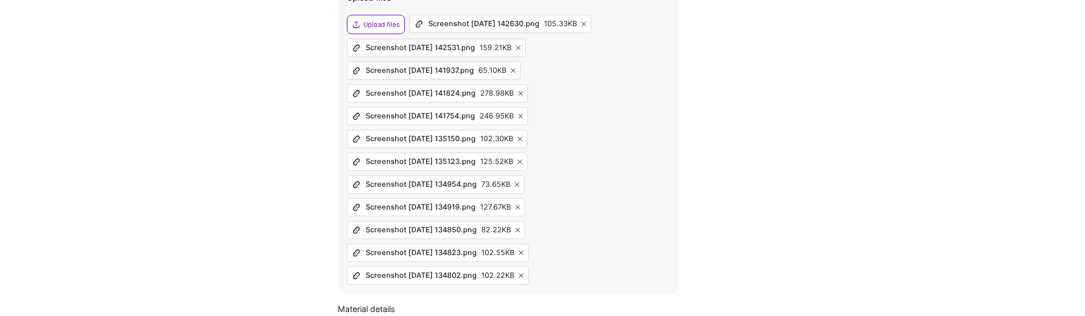
scroll to position [950, 0]
click at [522, 139] on icon at bounding box center [520, 141] width 5 height 5
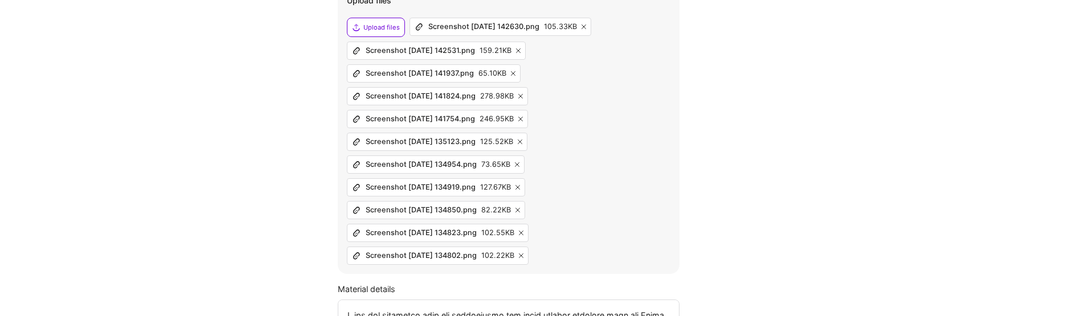
click at [523, 253] on icon at bounding box center [521, 255] width 5 height 5
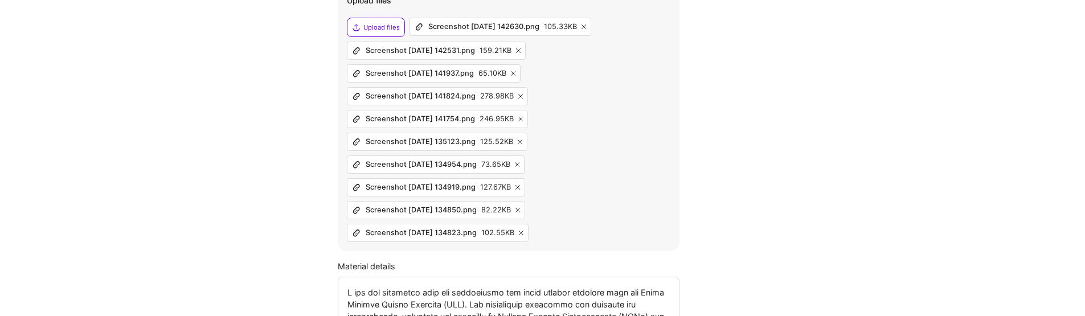
click at [520, 48] on icon at bounding box center [518, 50] width 5 height 5
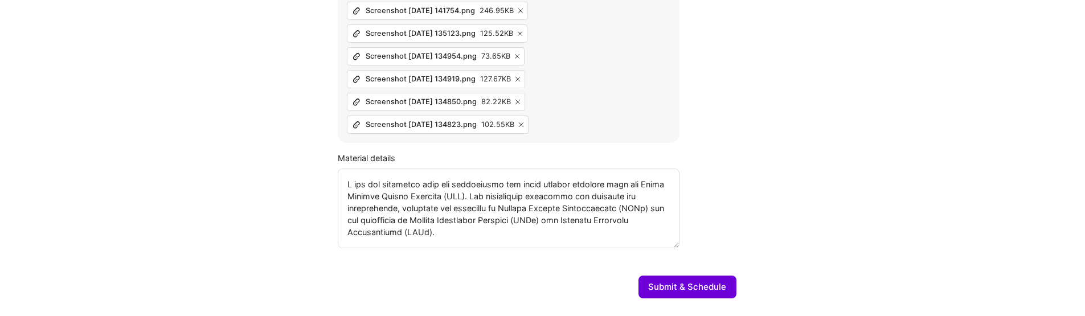
scroll to position [1053, 0]
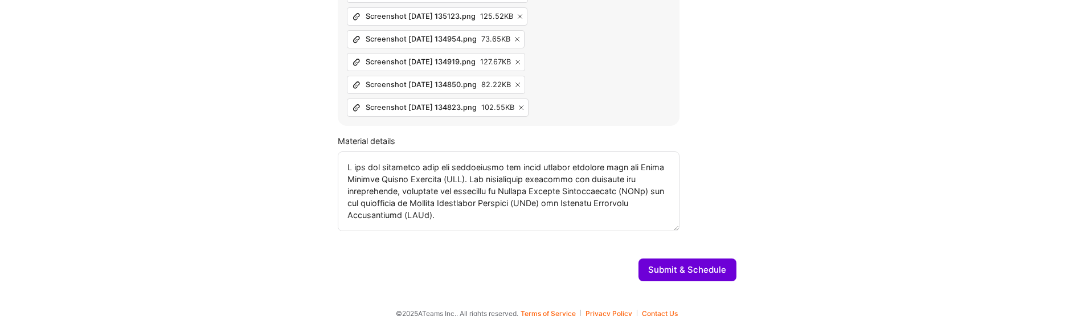
click at [688, 258] on button "Submit & Schedule" at bounding box center [687, 269] width 98 height 23
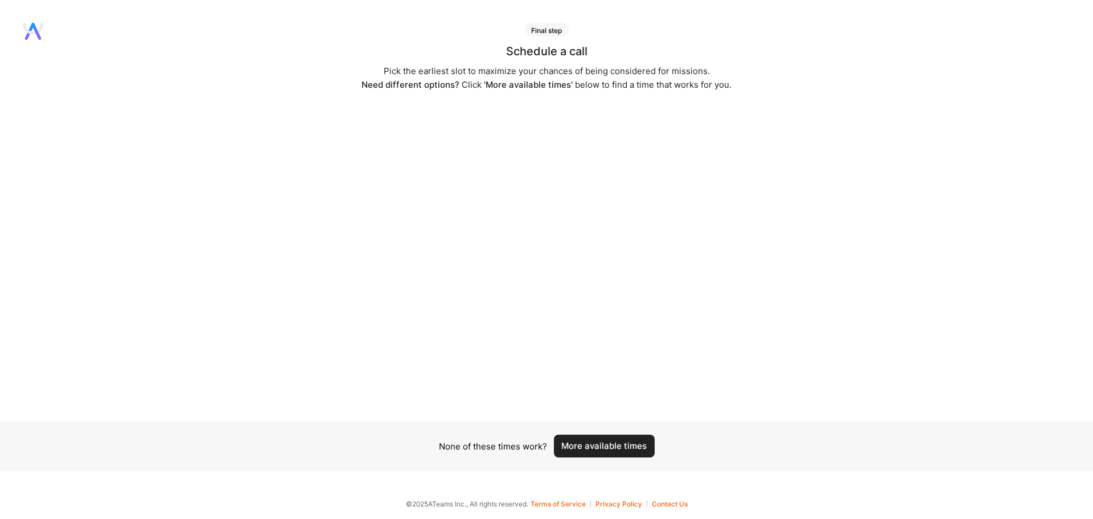
click at [599, 451] on button "More available times" at bounding box center [604, 445] width 101 height 23
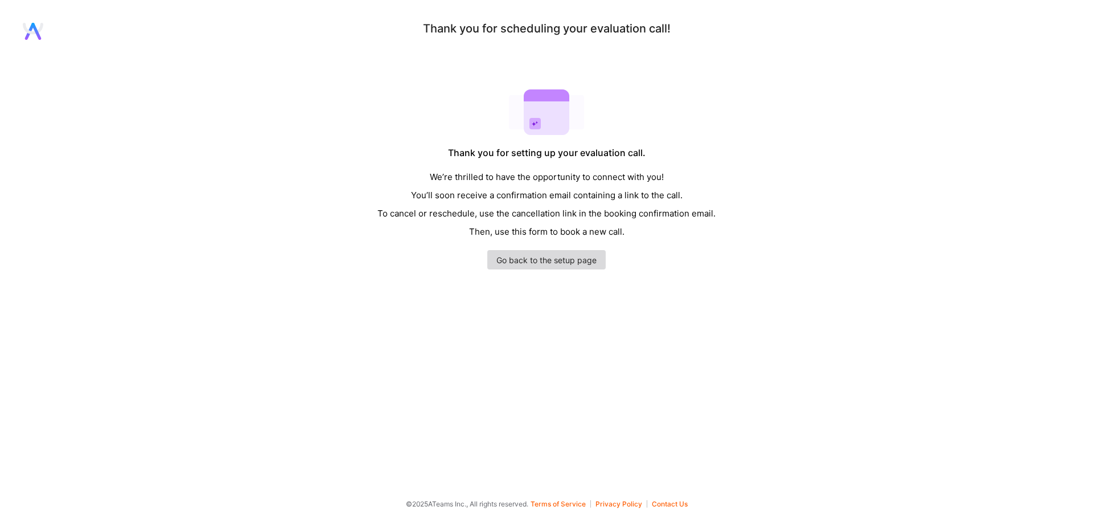
click at [578, 262] on link "Go back to the setup page" at bounding box center [546, 259] width 118 height 19
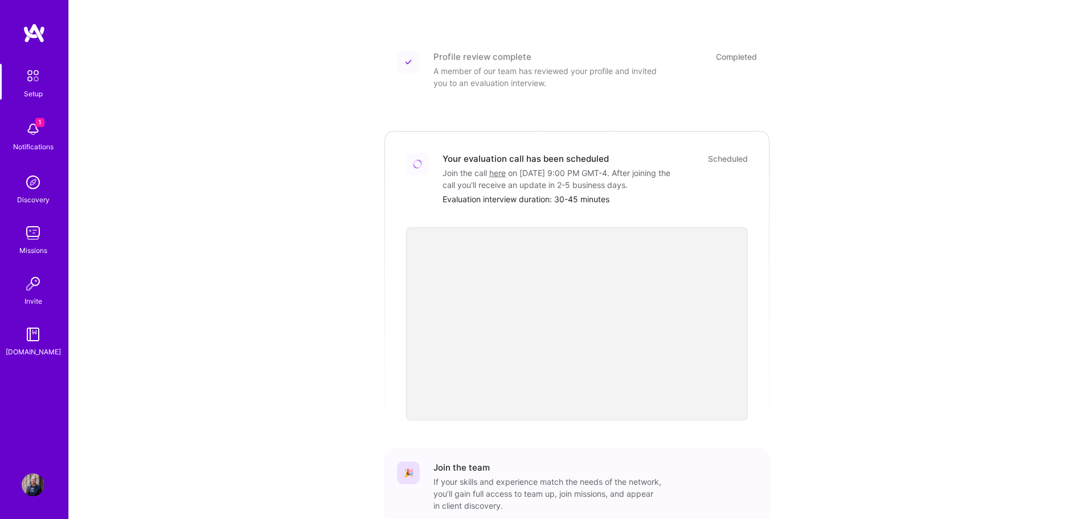
scroll to position [228, 0]
